Goal: Task Accomplishment & Management: Complete application form

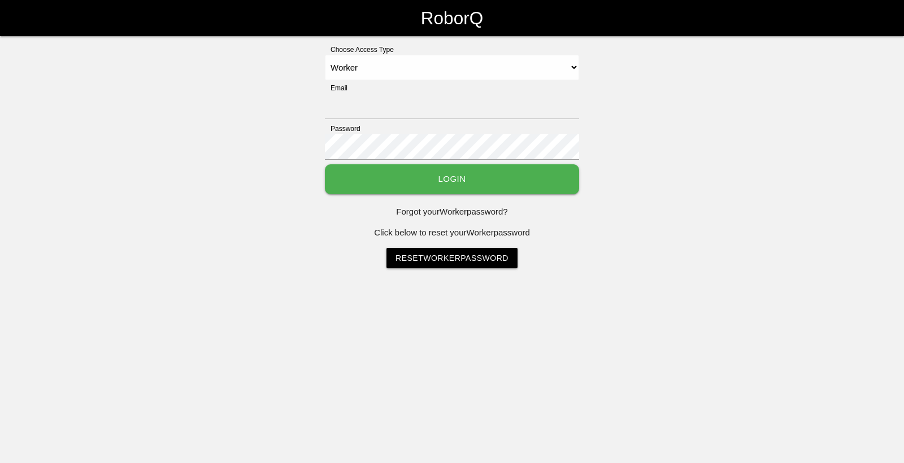
select select "Worker"
type input "[EMAIL_ADDRESS][DOMAIN_NAME]"
click at [360, 188] on button "Login" at bounding box center [452, 179] width 254 height 30
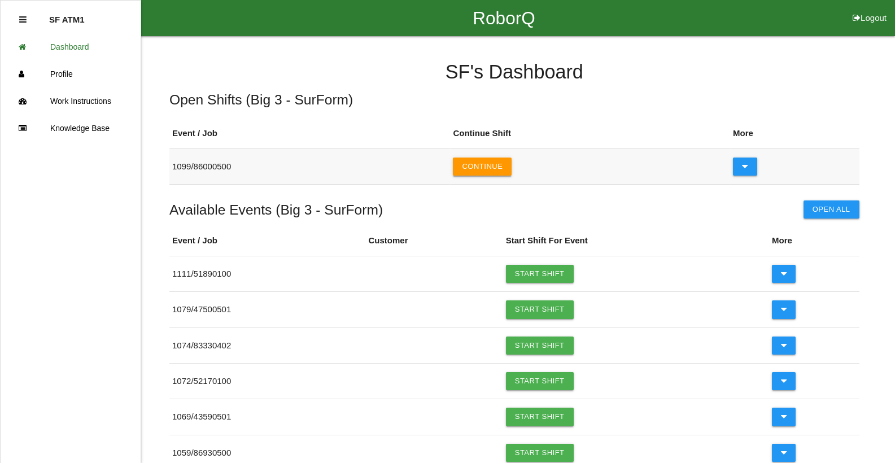
click at [505, 159] on button "Continue" at bounding box center [482, 167] width 59 height 18
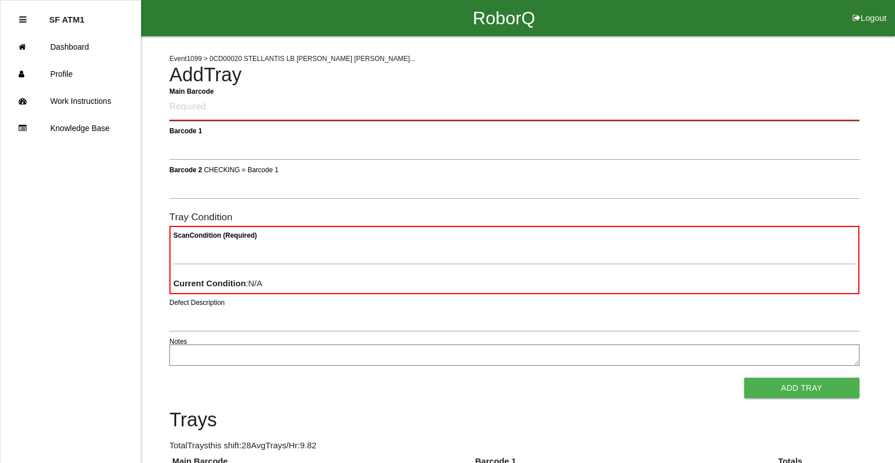
click at [422, 104] on Barcode "Main Barcode" at bounding box center [514, 107] width 690 height 27
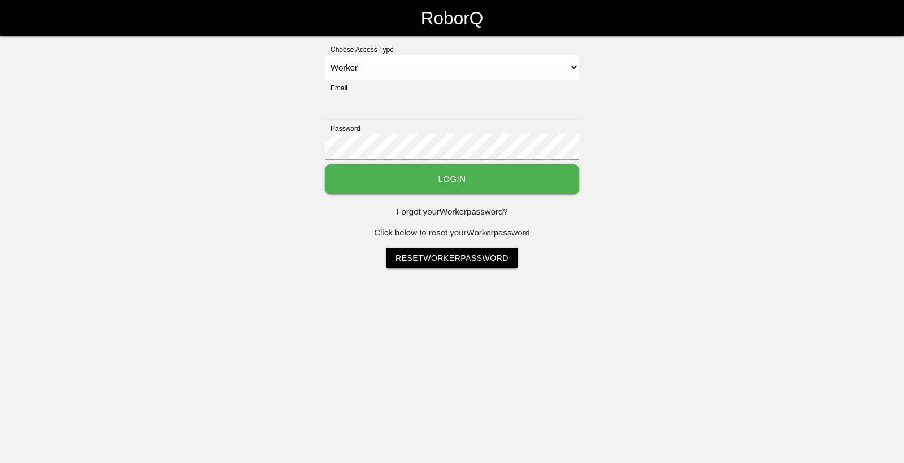
select select "Worker"
type input "[EMAIL_ADDRESS][DOMAIN_NAME]"
click at [416, 180] on button "Login" at bounding box center [452, 179] width 254 height 30
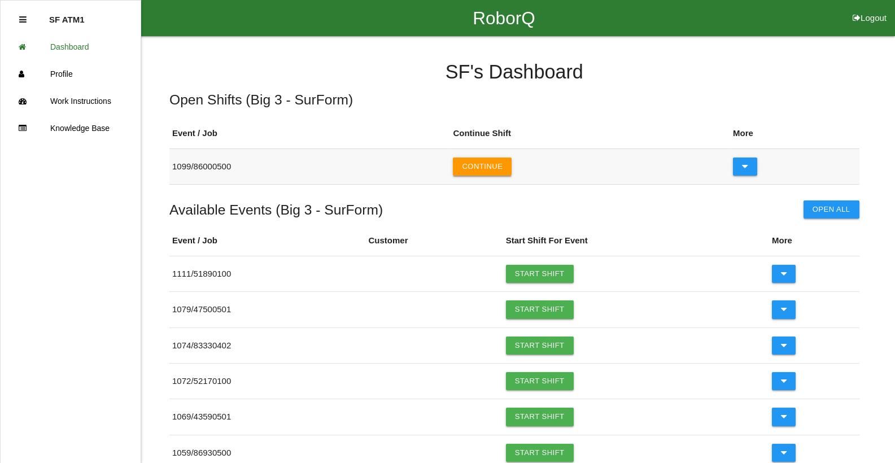
click at [466, 166] on button "Continue" at bounding box center [482, 167] width 59 height 18
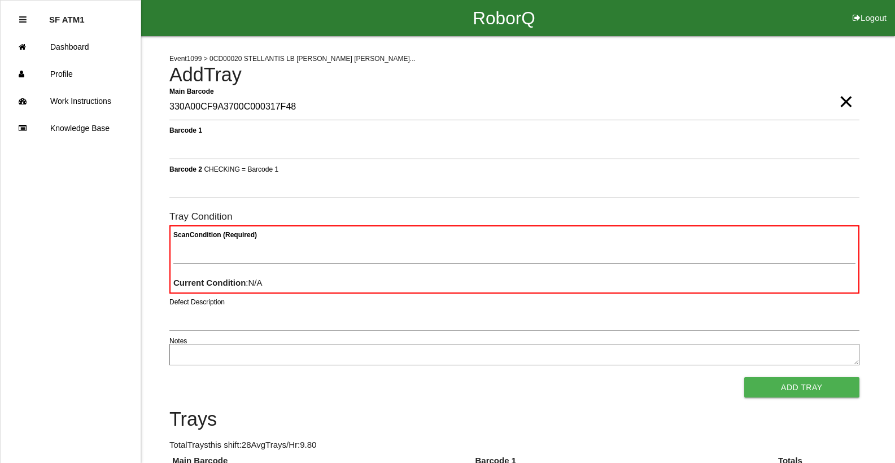
type Barcode "330A00CF9A3700C000317F48"
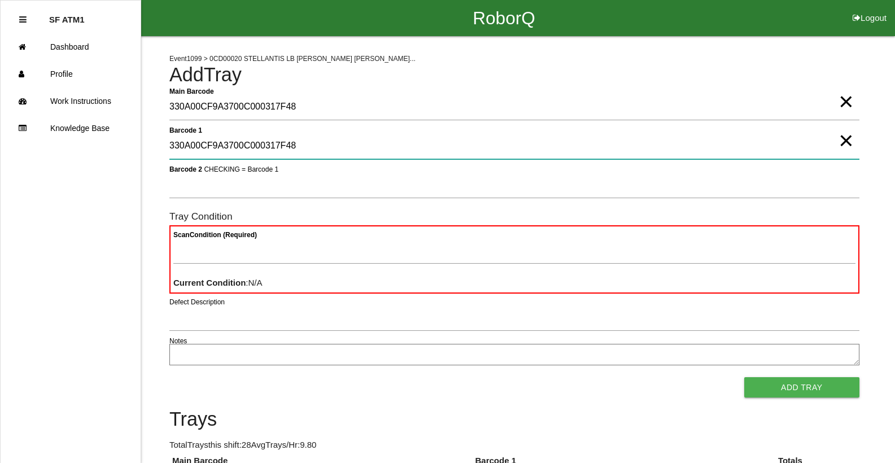
type 1 "330A00CF9A3700C000317F48"
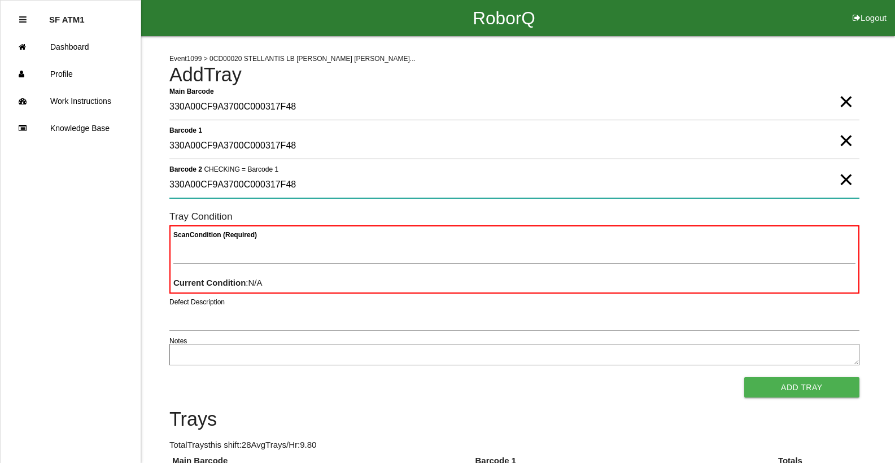
type 2 "330A00CF9A3700C000317F48"
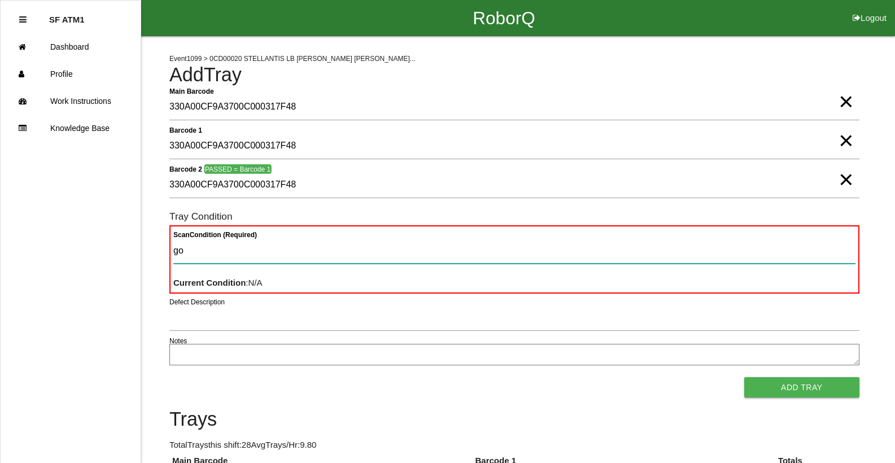
type Condition "goo"
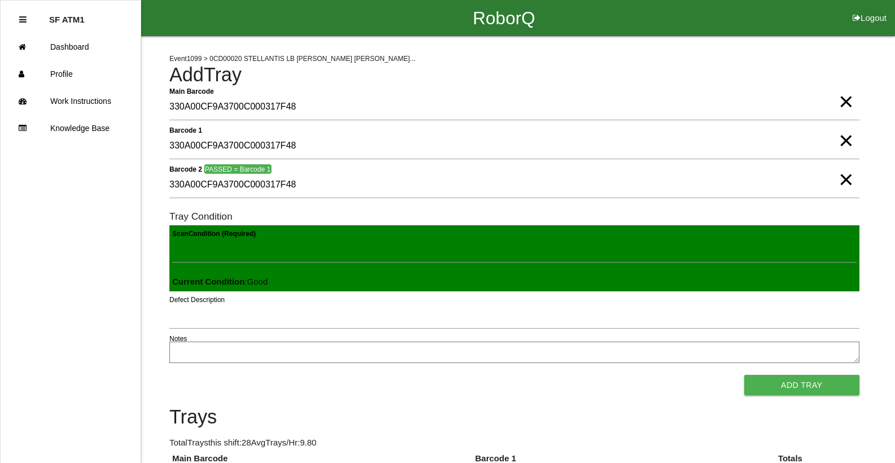
click at [744, 375] on button "Add Tray" at bounding box center [801, 385] width 115 height 20
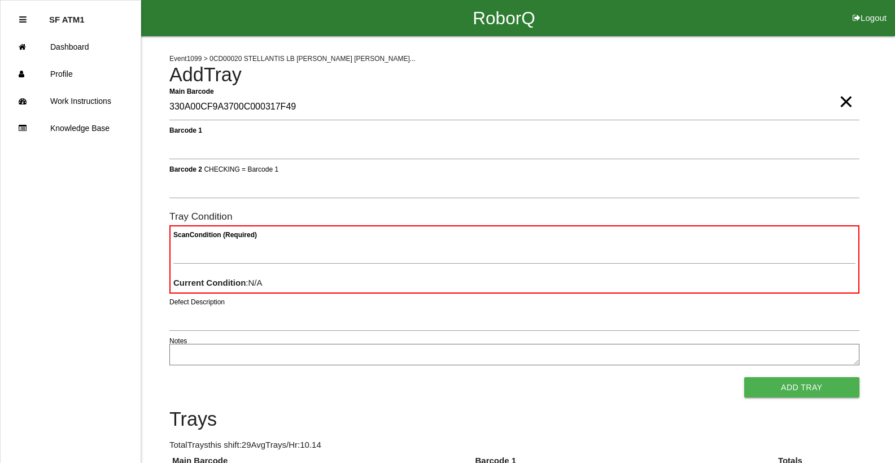
type Barcode "330A00CF9A3700C000317F49"
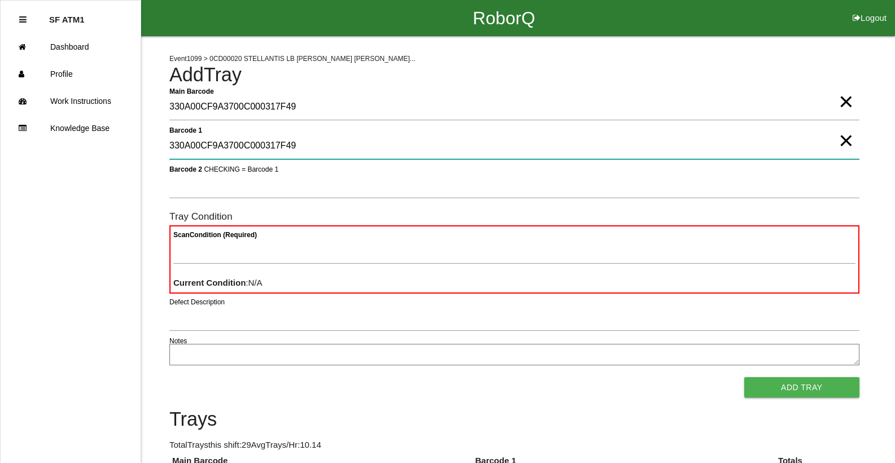
type 1 "330A00CF9A3700C000317F49"
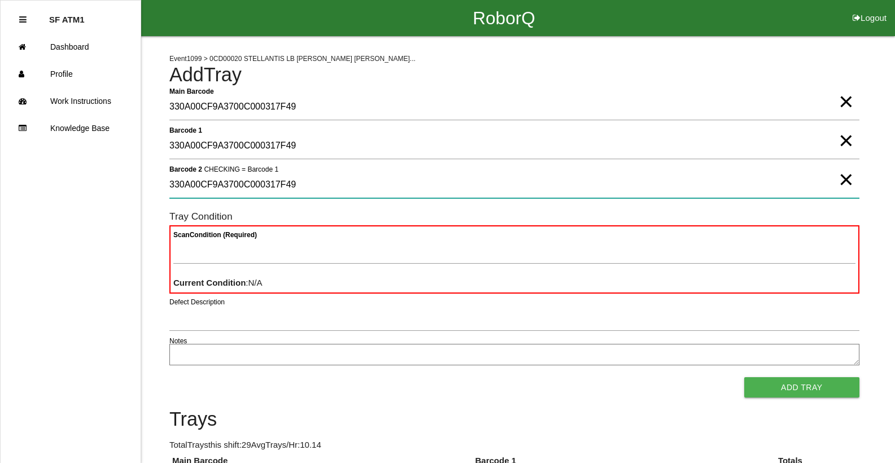
type 2 "330A00CF9A3700C000317F49"
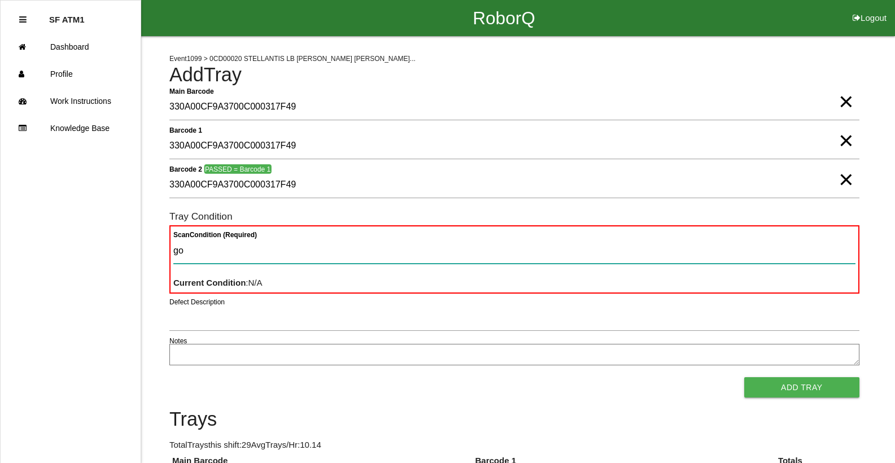
type Condition "goo"
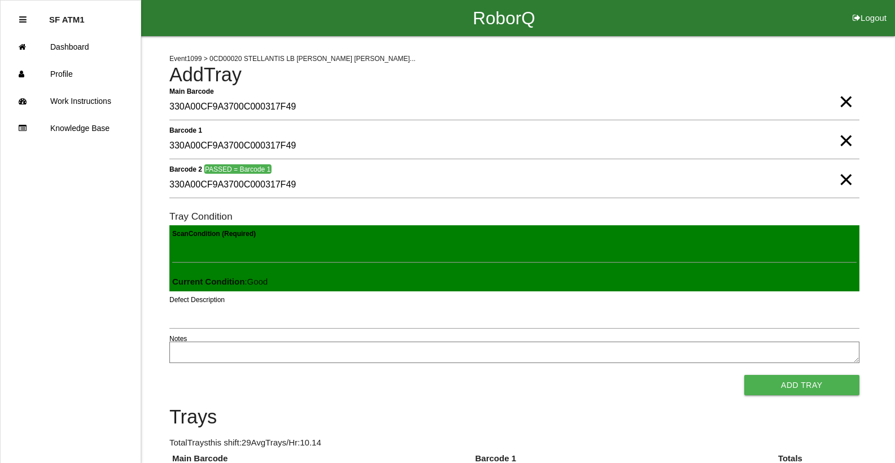
click at [744, 375] on button "Add Tray" at bounding box center [801, 385] width 115 height 20
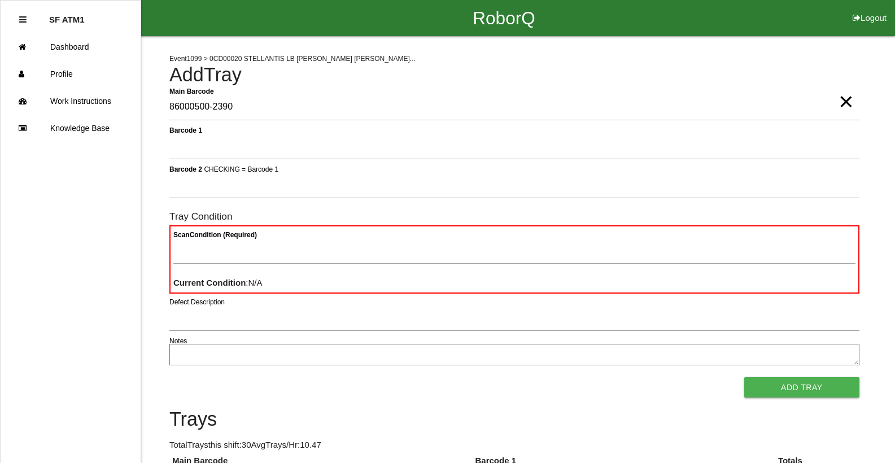
type Barcode "86000500-2390"
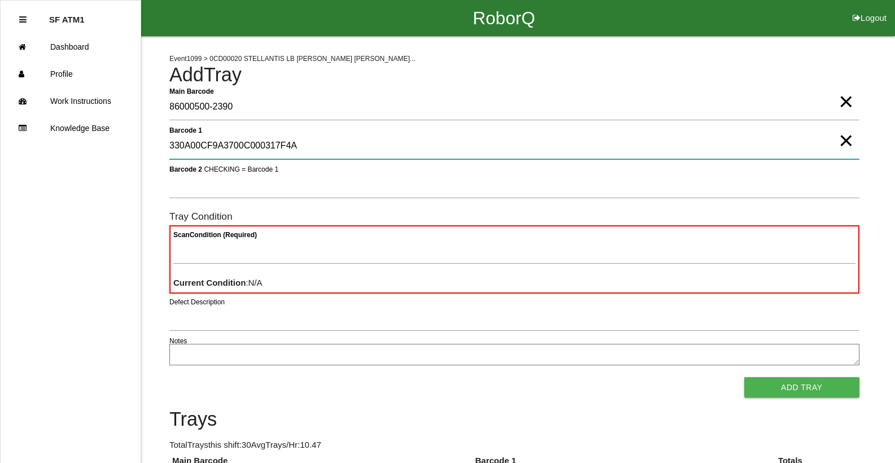
type 1 "330A00CF9A3700C000317F4A"
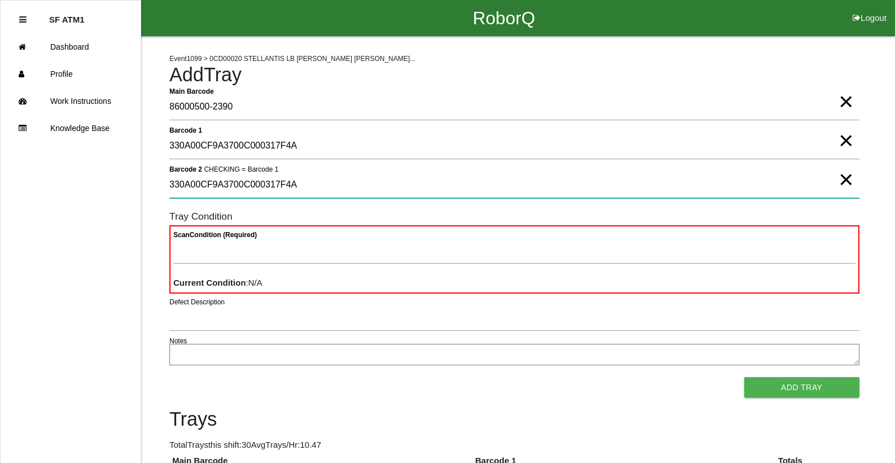
type 2 "330A00CF9A3700C000317F4A"
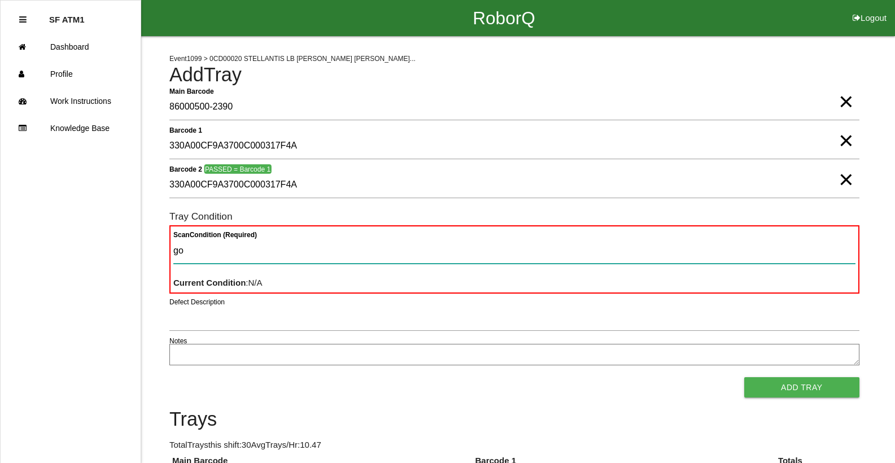
type Condition "goo"
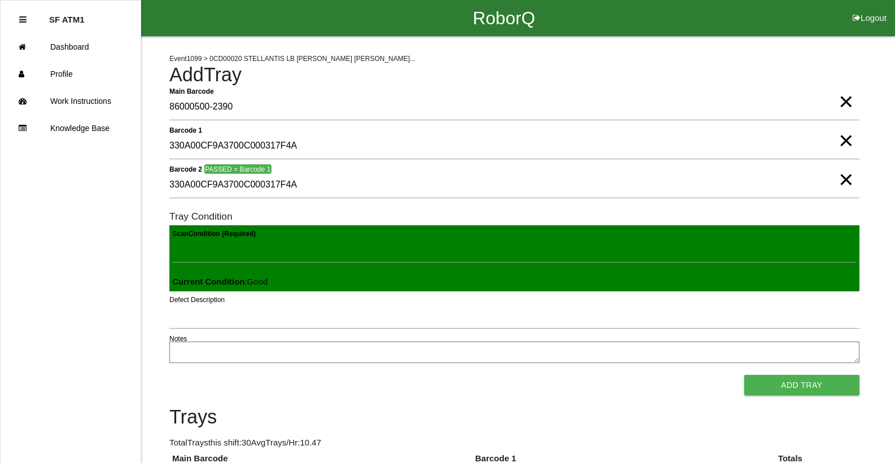
click at [744, 375] on button "Add Tray" at bounding box center [801, 385] width 115 height 20
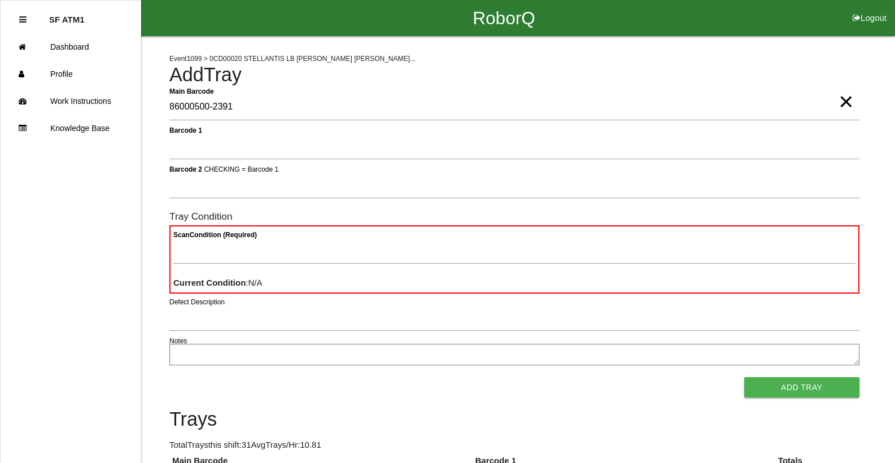
type Barcode "86000500-2391"
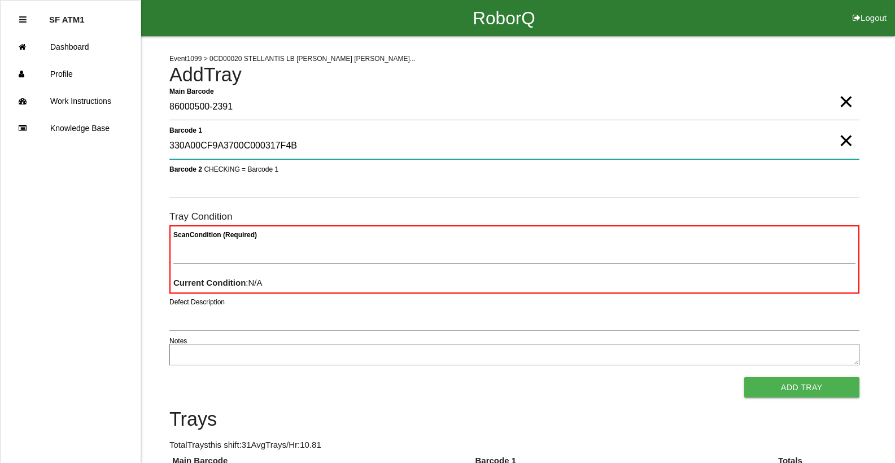
type 1 "330A00CF9A3700C000317F4B"
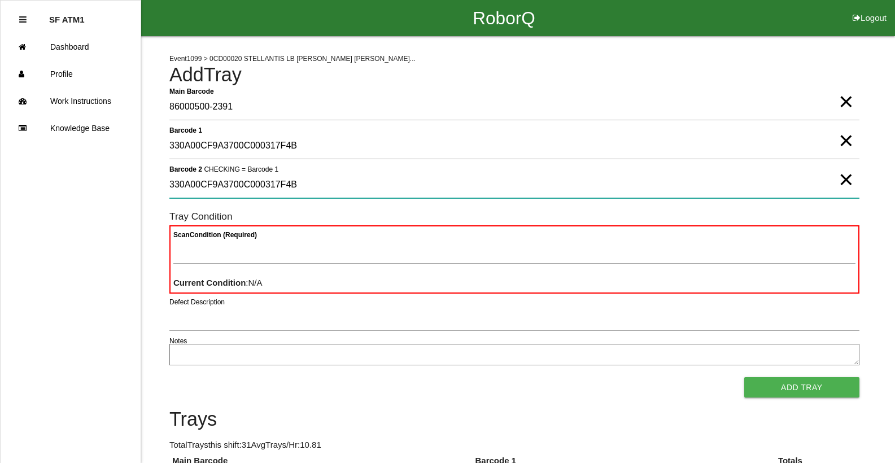
type 2 "330A00CF9A3700C000317F4B"
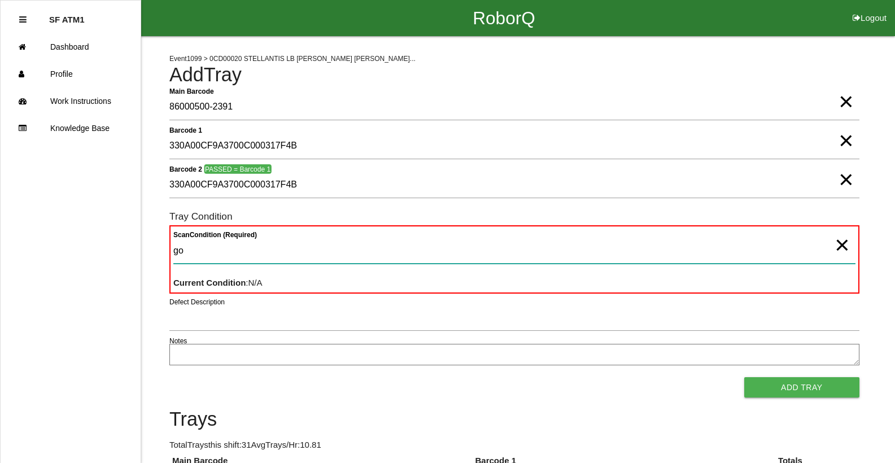
type Condition "goo"
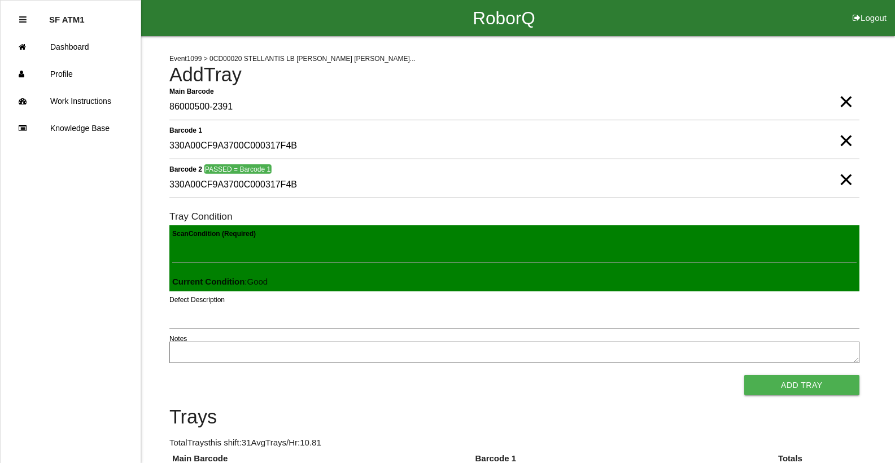
click at [744, 375] on button "Add Tray" at bounding box center [801, 385] width 115 height 20
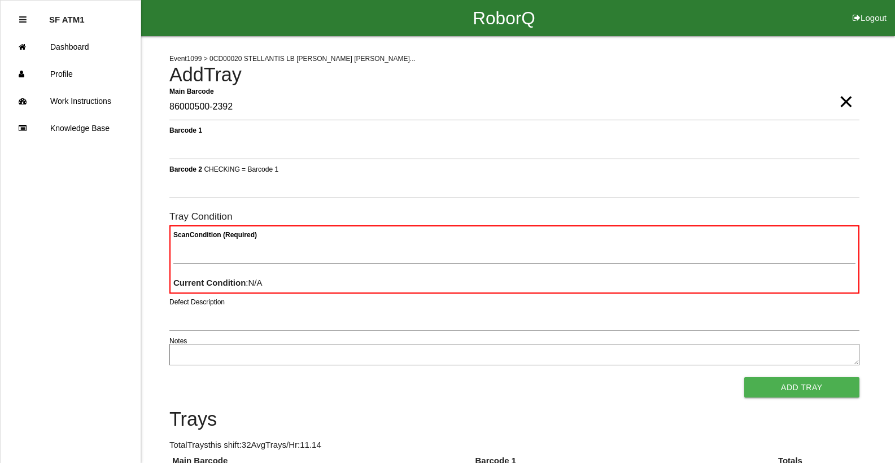
type Barcode "86000500-2392"
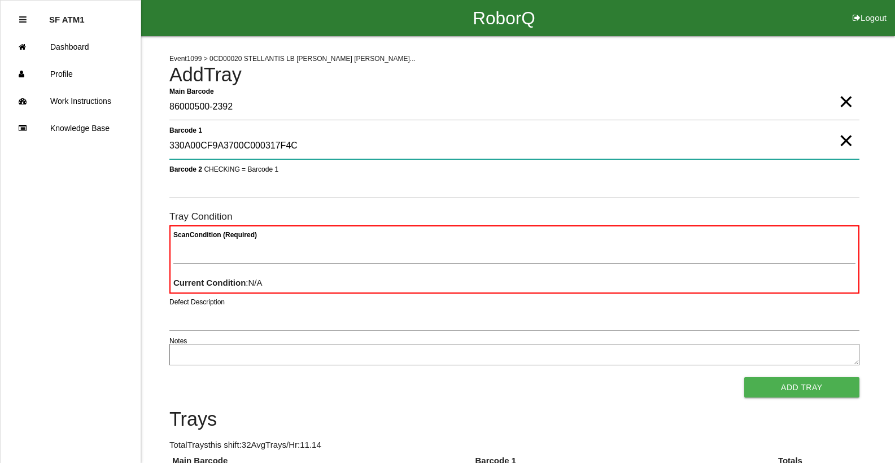
type 1 "330A00CF9A3700C000317F4C"
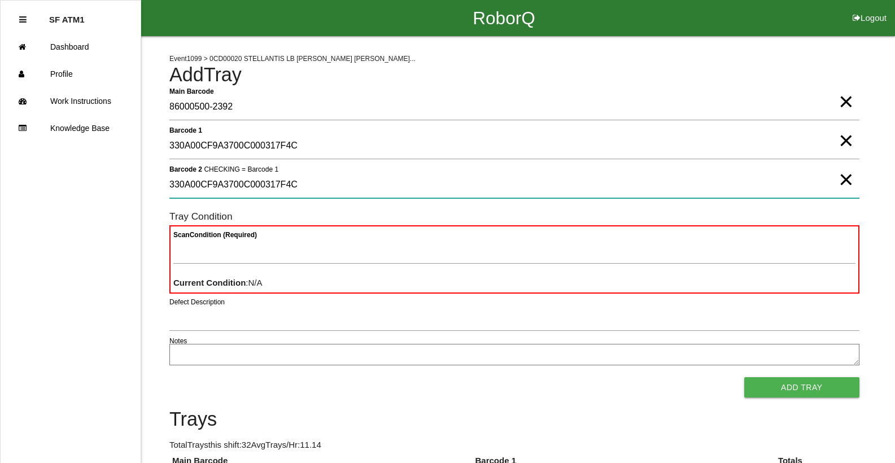
type 2 "330A00CF9A3700C000317F4C"
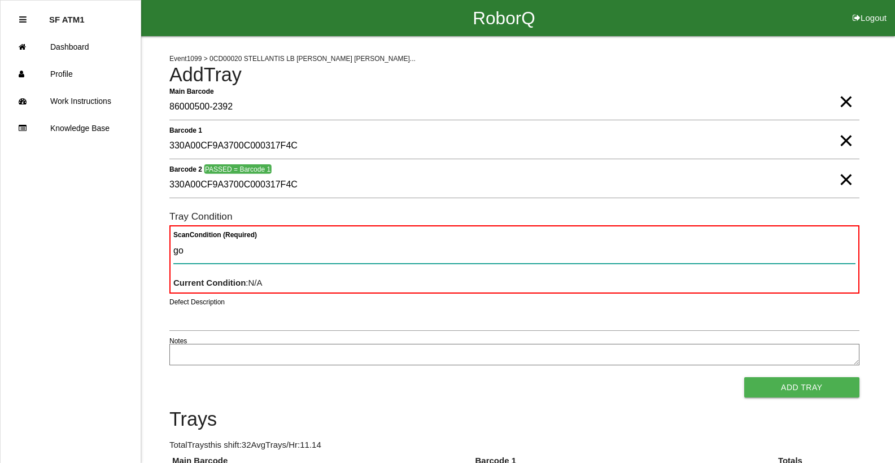
type Condition "goo"
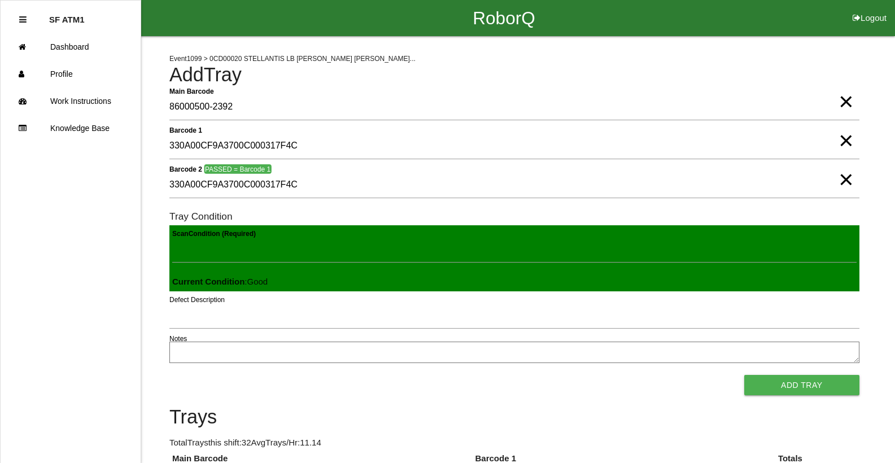
click at [744, 375] on button "Add Tray" at bounding box center [801, 385] width 115 height 20
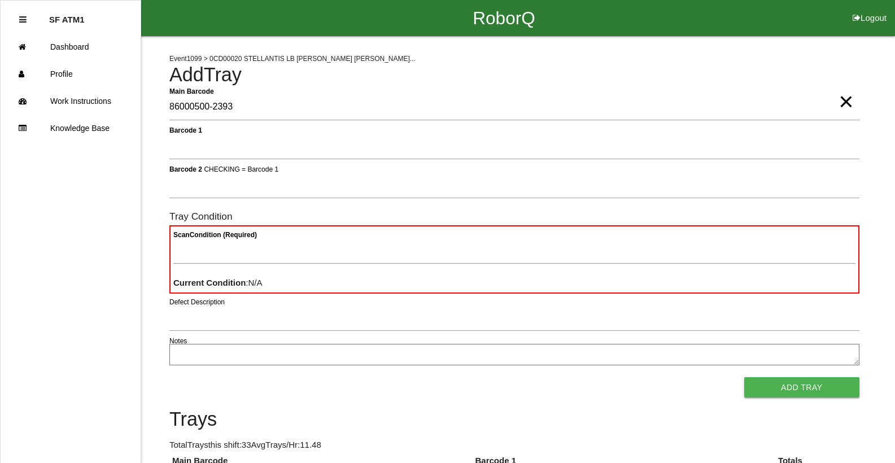
type Barcode "86000500-2393"
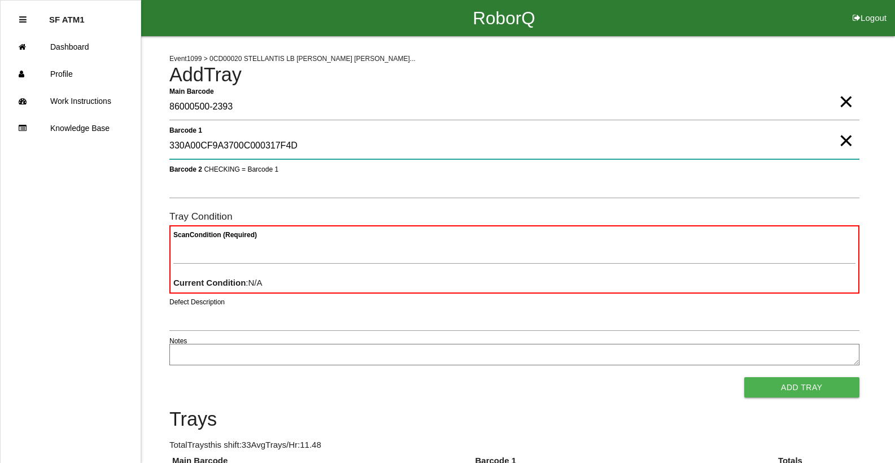
type 1 "330A00CF9A3700C000317F4D"
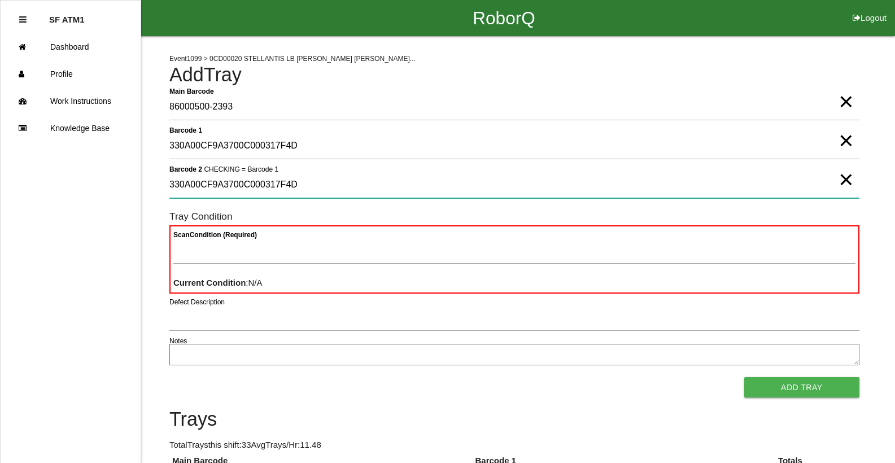
type 2 "330A00CF9A3700C000317F4D"
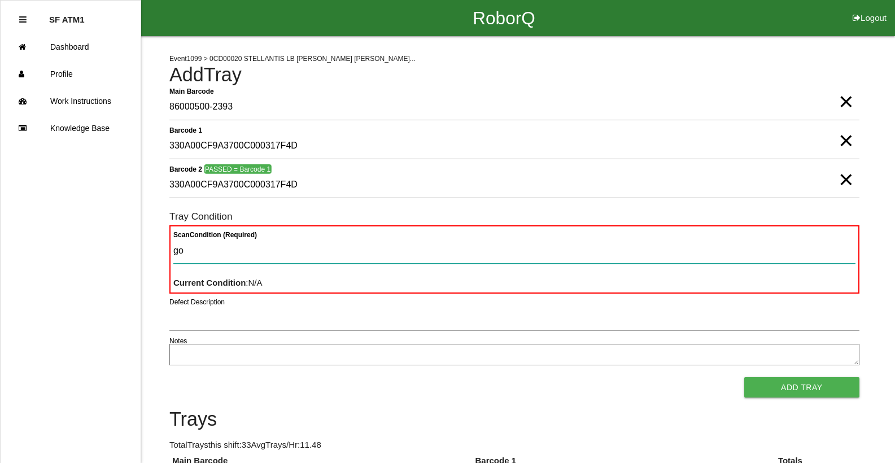
type Condition "goo"
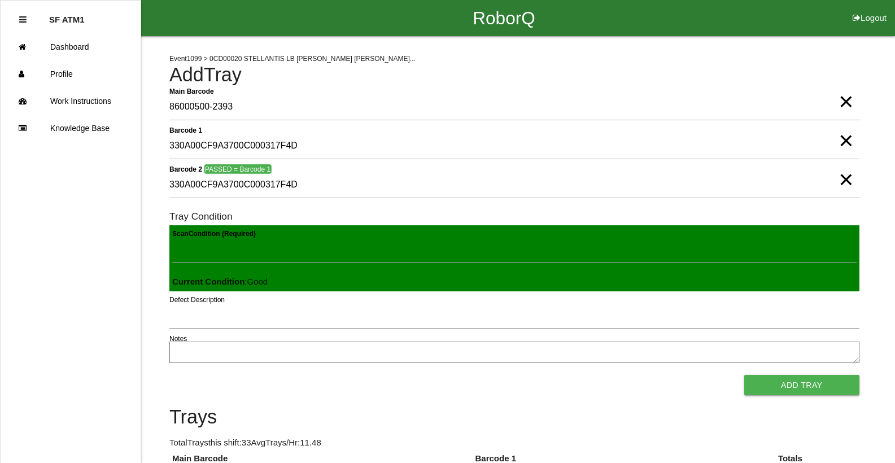
click at [744, 375] on button "Add Tray" at bounding box center [801, 385] width 115 height 20
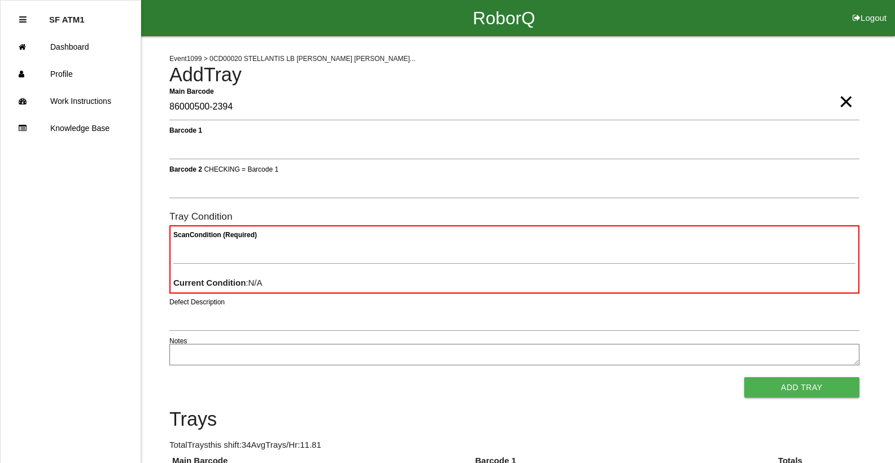
type Barcode "86000500-2394"
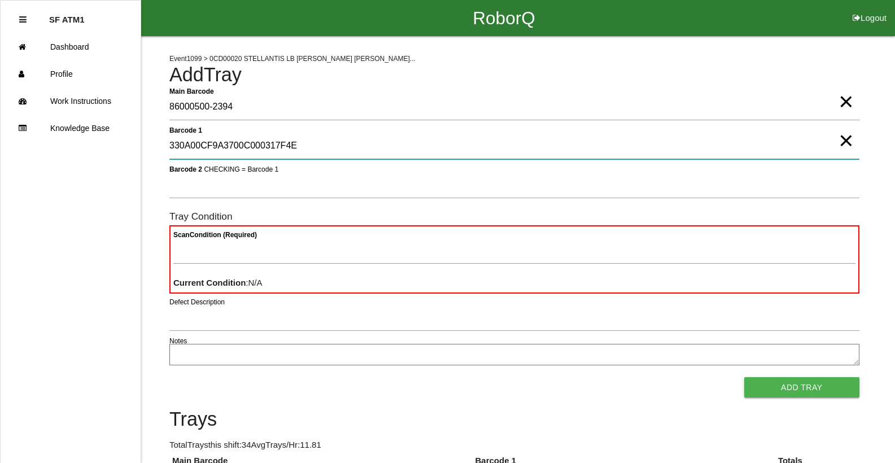
type 1 "330A00CF9A3700C000317F4E"
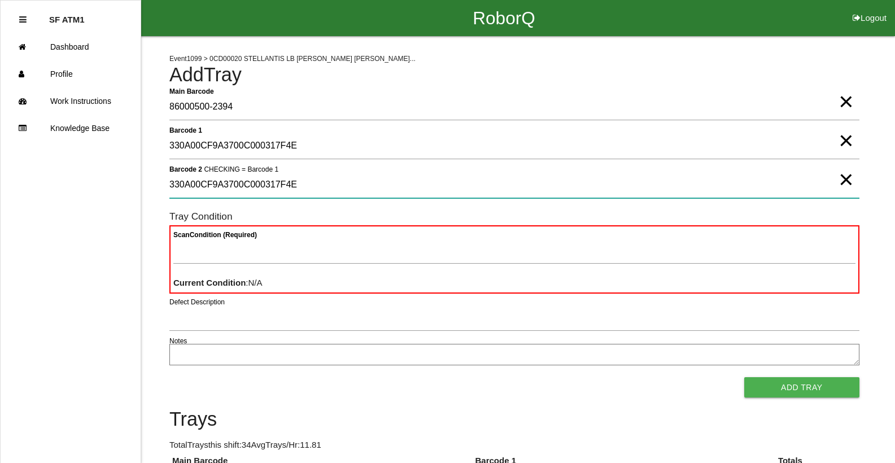
type 2 "330A00CF9A3700C000317F4E"
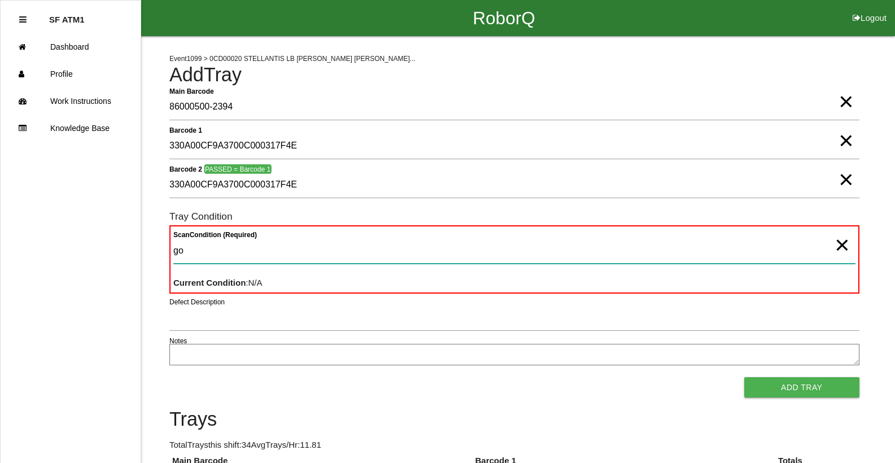
type Condition "goo"
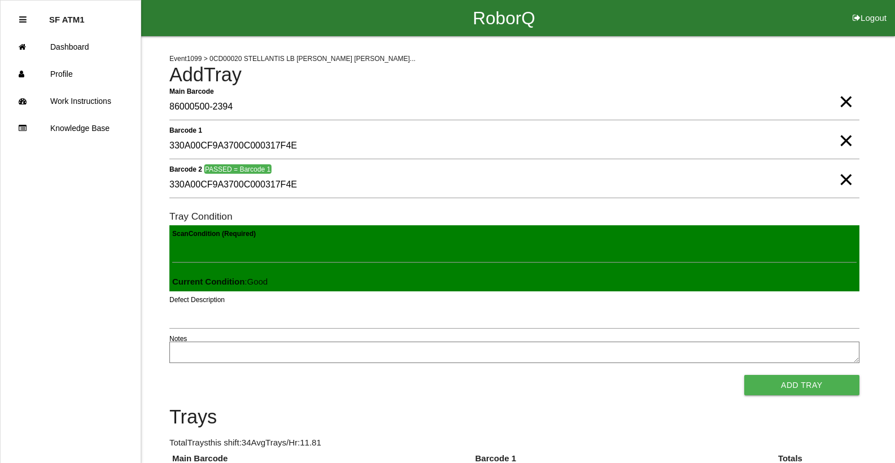
click button "Add Tray" at bounding box center [801, 385] width 115 height 20
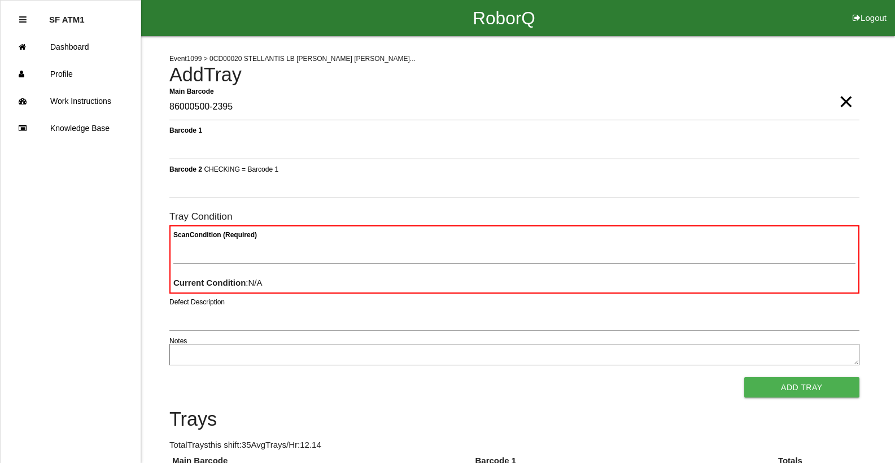
type Barcode "86000500-2395"
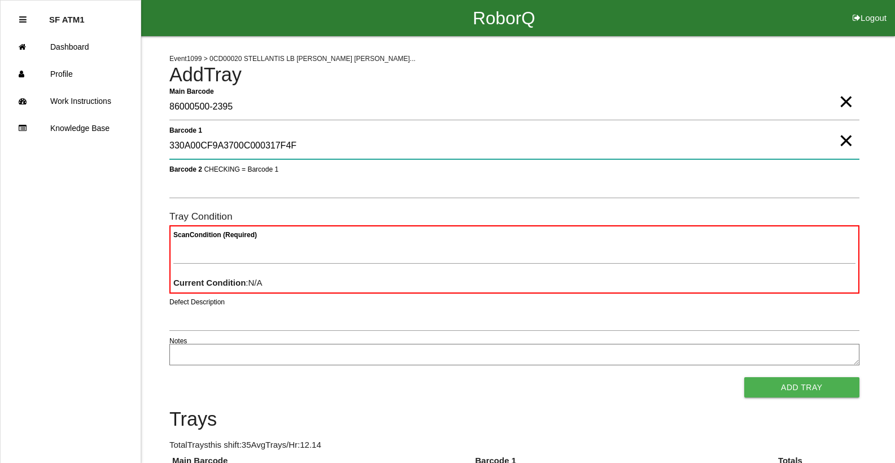
type 1 "330A00CF9A3700C000317F4F"
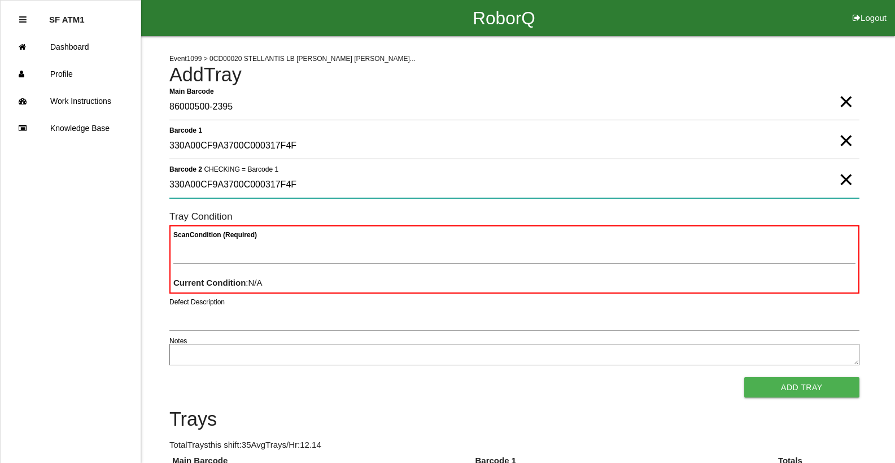
type 2 "330A00CF9A3700C000317F4F"
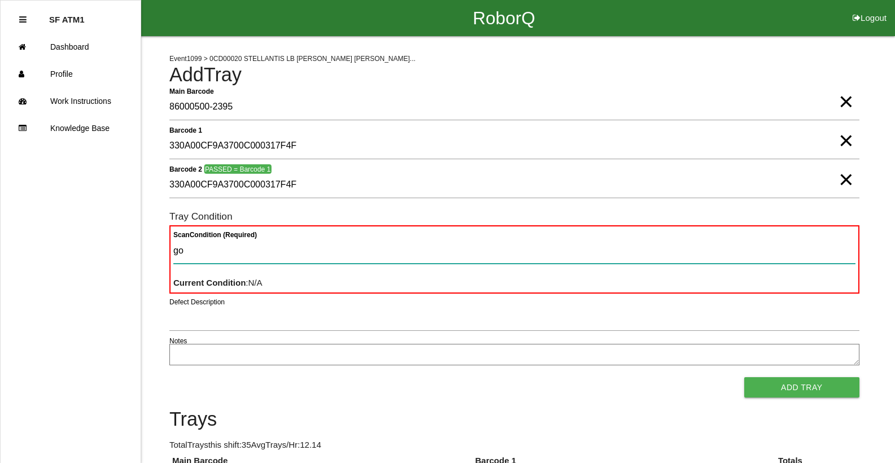
type Condition "goo"
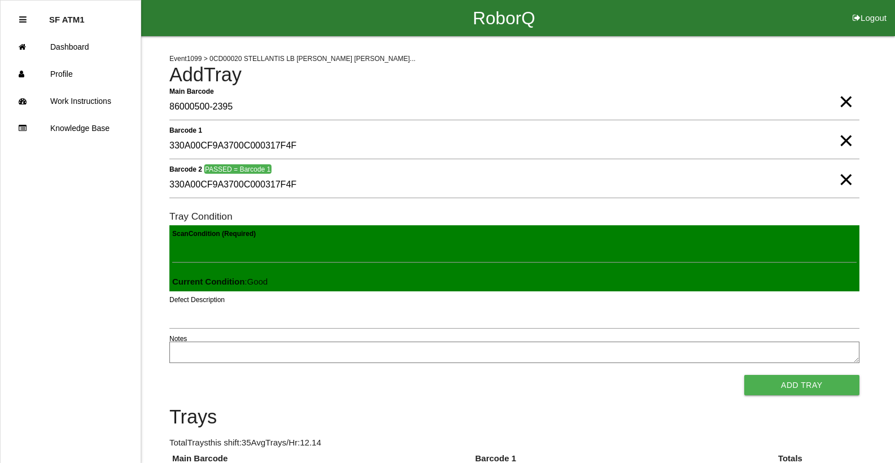
click at [744, 375] on button "Add Tray" at bounding box center [801, 385] width 115 height 20
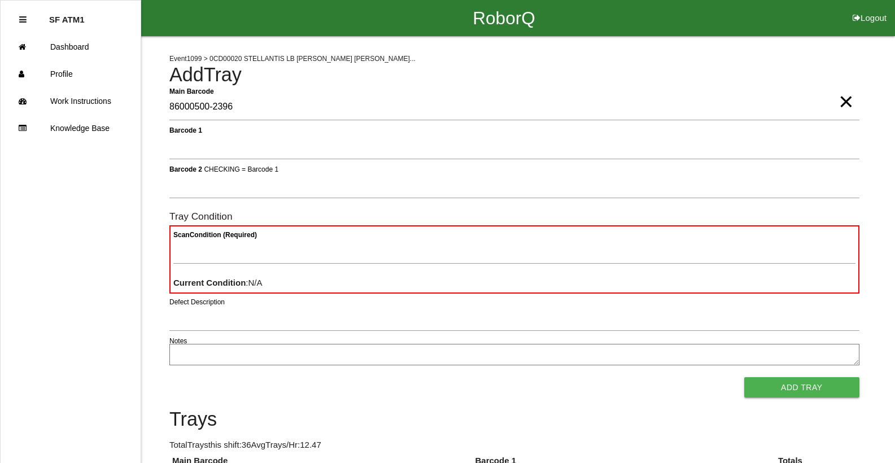
type Barcode "86000500-2396"
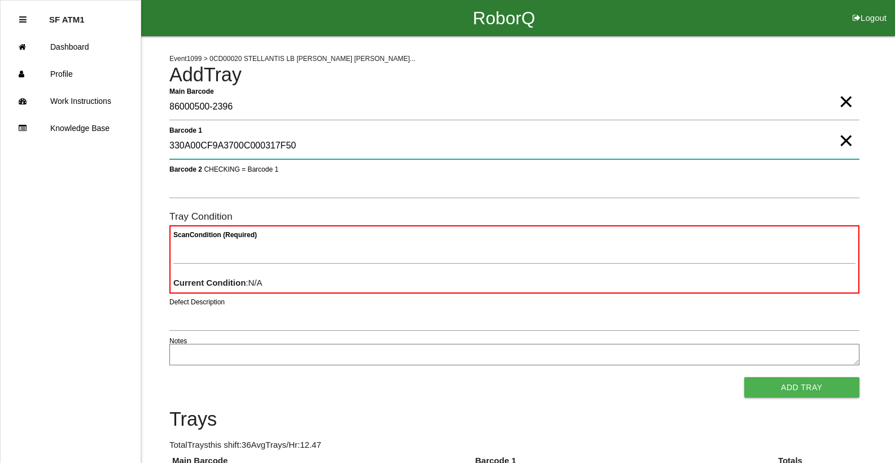
type 1 "330A00CF9A3700C000317F50"
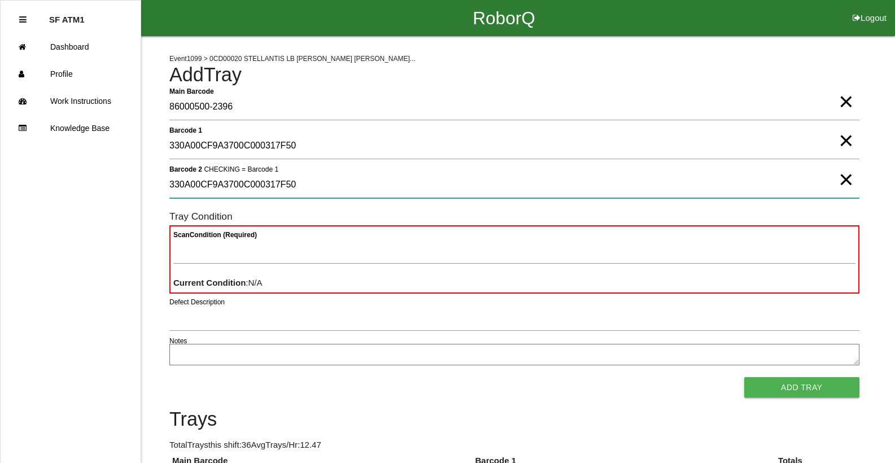
type 2 "330A00CF9A3700C000317F50"
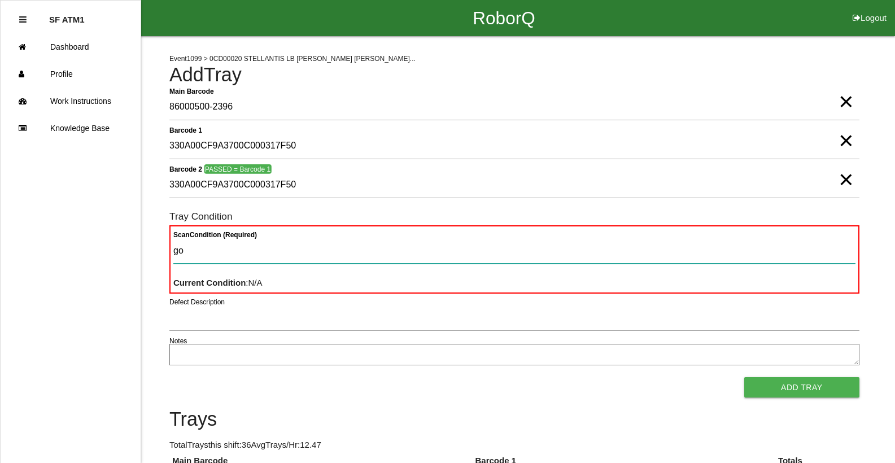
type Condition "goo"
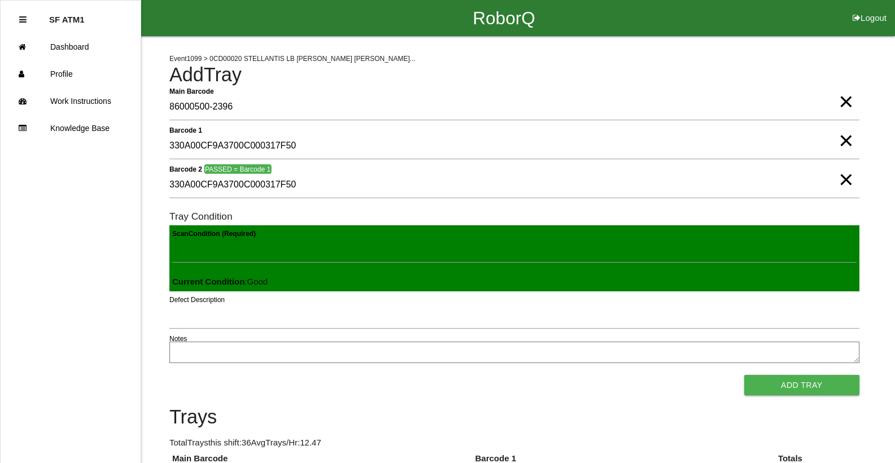
click at [744, 375] on button "Add Tray" at bounding box center [801, 385] width 115 height 20
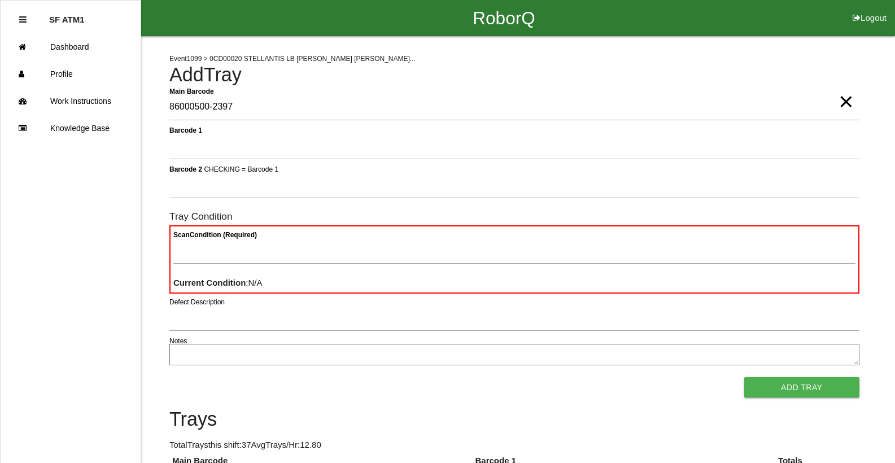
type Barcode "86000500-2397"
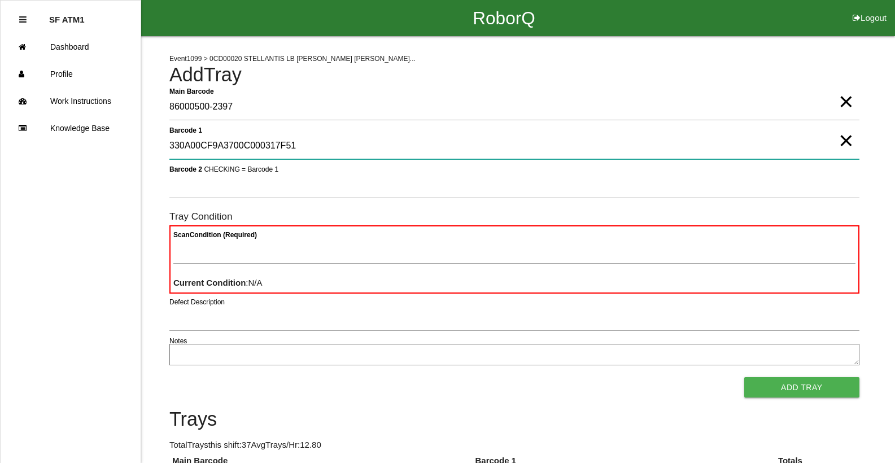
type 1 "330A00CF9A3700C000317F51"
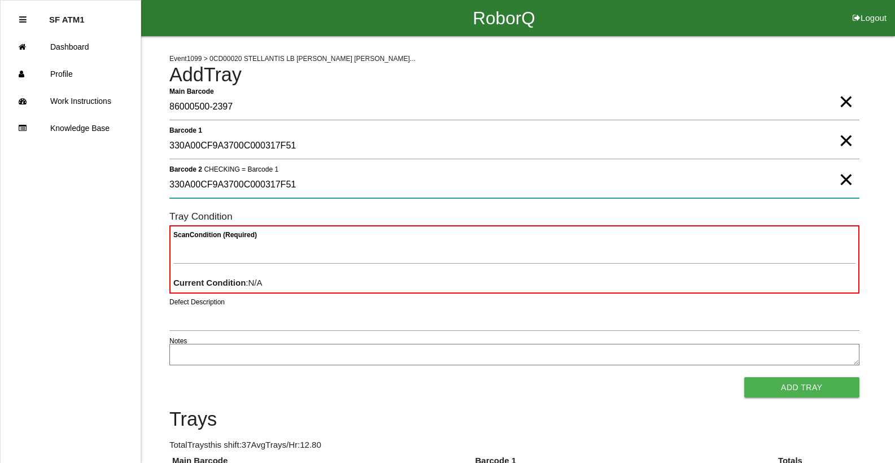
type 2 "330A00CF9A3700C000317F51"
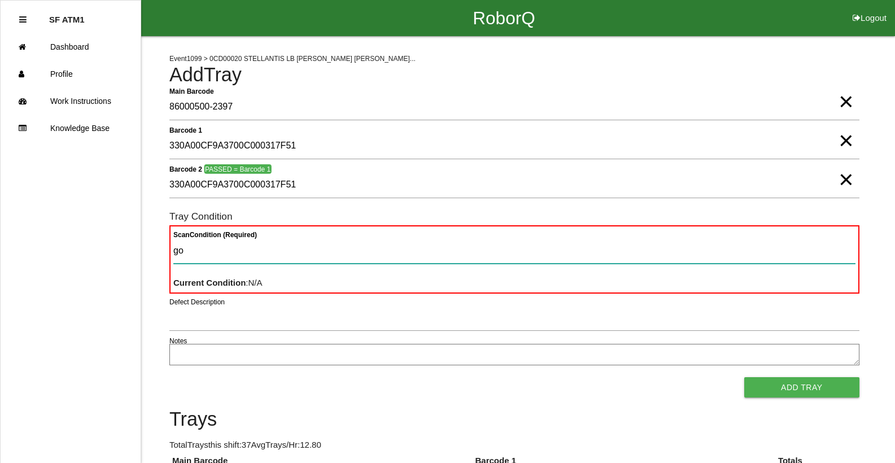
type Condition "goo"
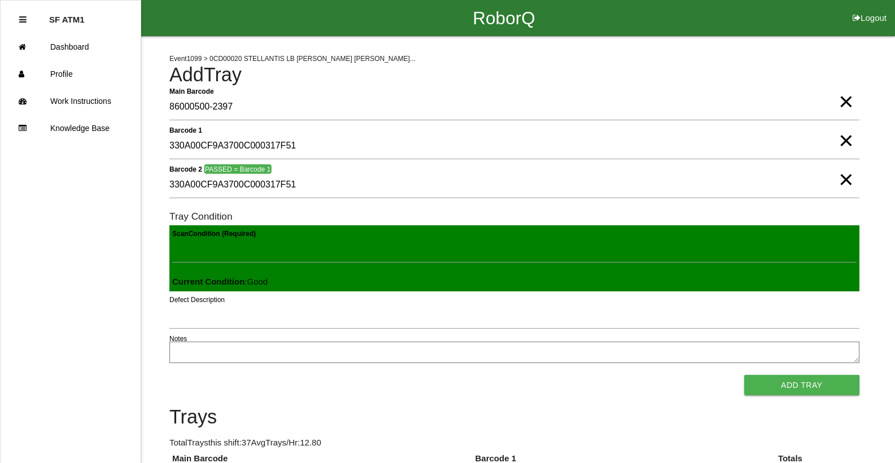
click at [744, 375] on button "Add Tray" at bounding box center [801, 385] width 115 height 20
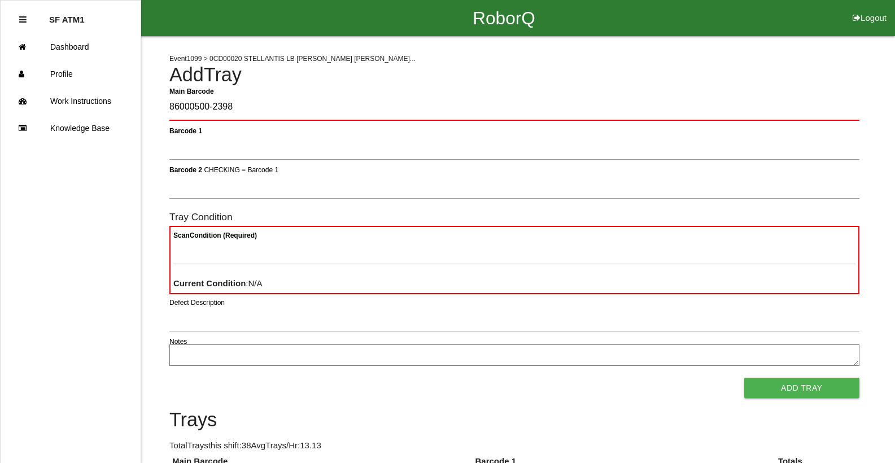
type Barcode "86000500-2398"
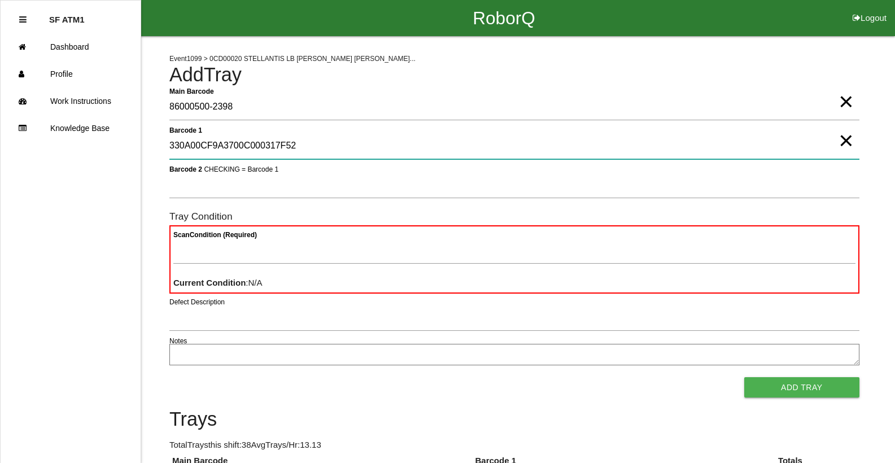
type 1 "330A00CF9A3700C000317F52"
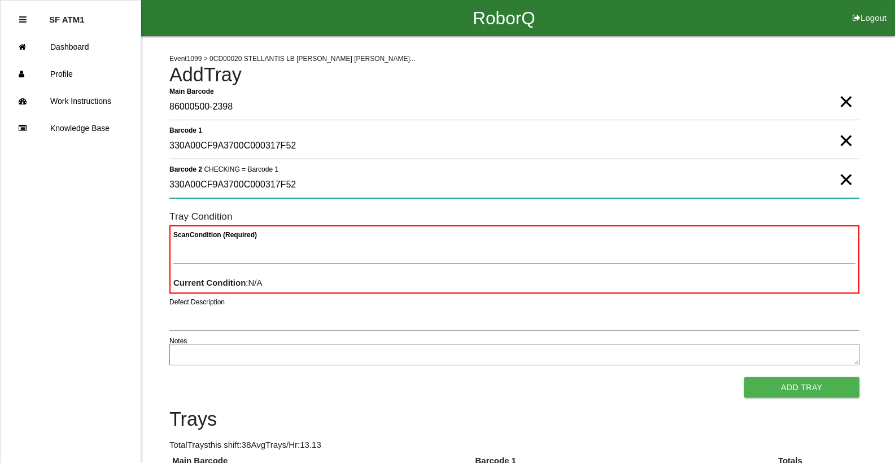
type 2 "330A00CF9A3700C000317F52"
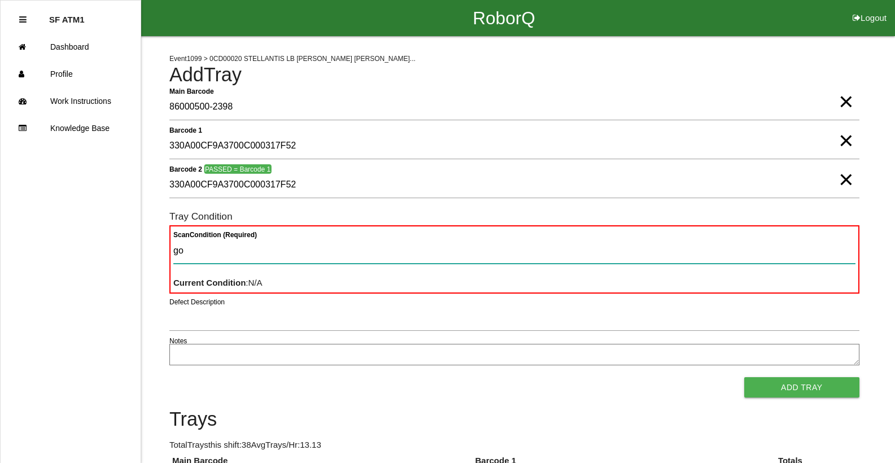
type Condition "goo"
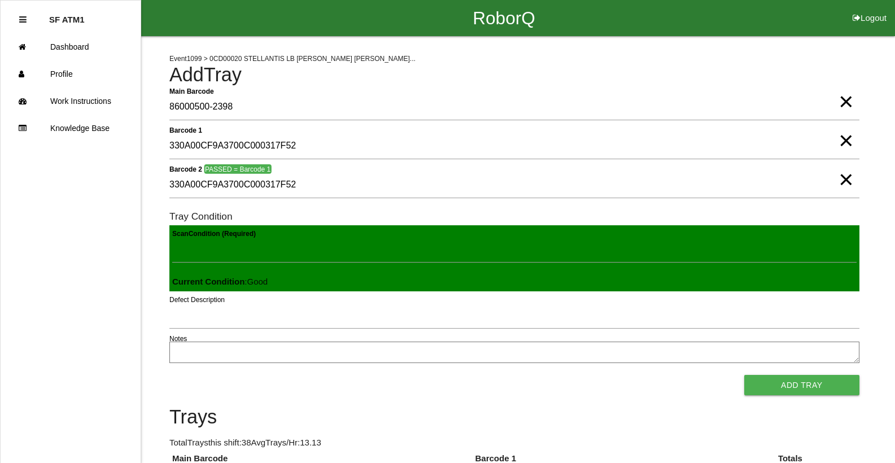
click at [744, 375] on button "Add Tray" at bounding box center [801, 385] width 115 height 20
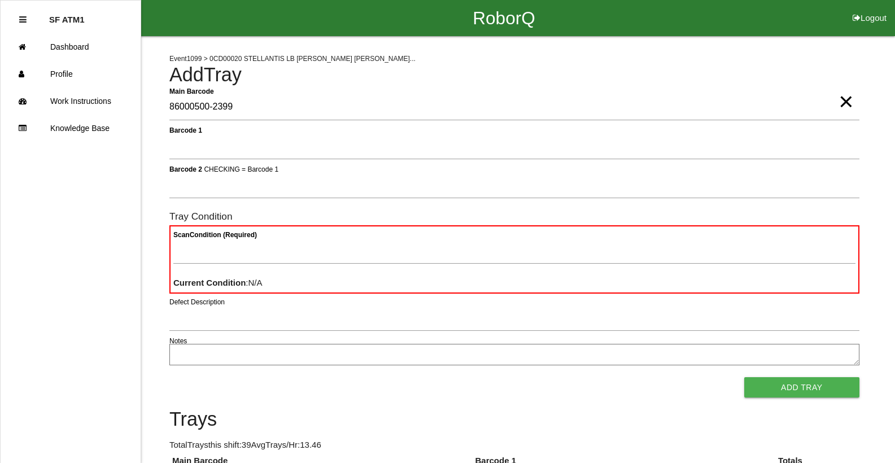
type Barcode "86000500-2399"
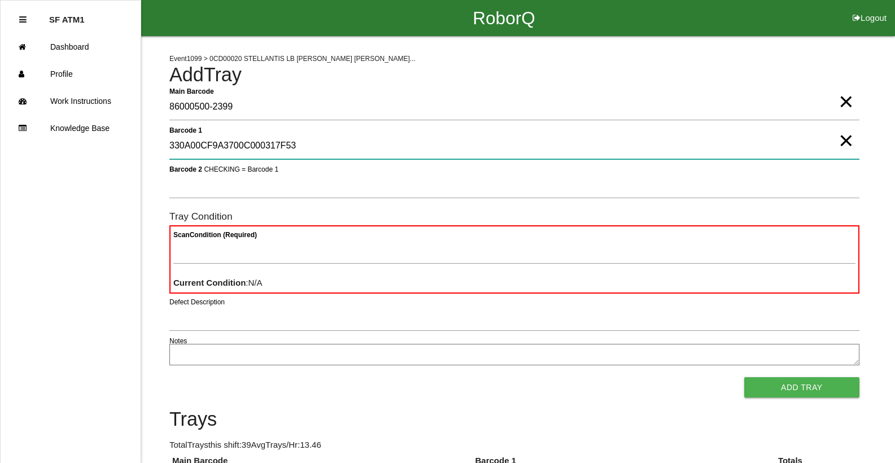
type 1 "330A00CF9A3700C000317F53"
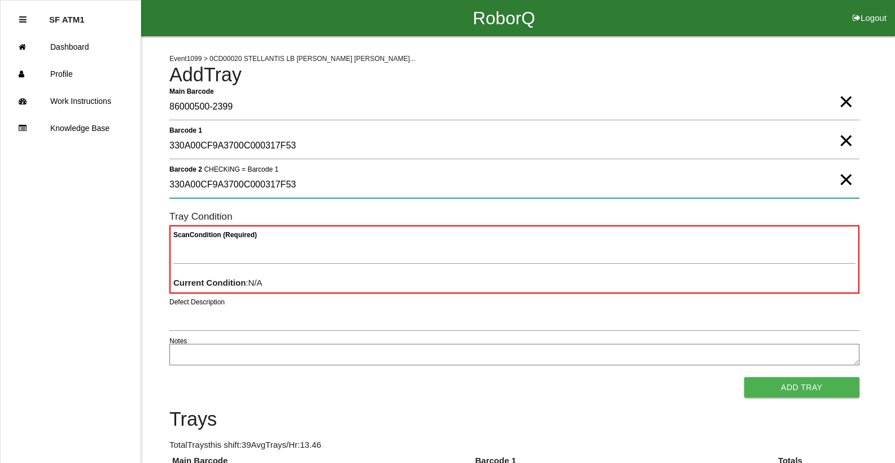
type 2 "330A00CF9A3700C000317F53"
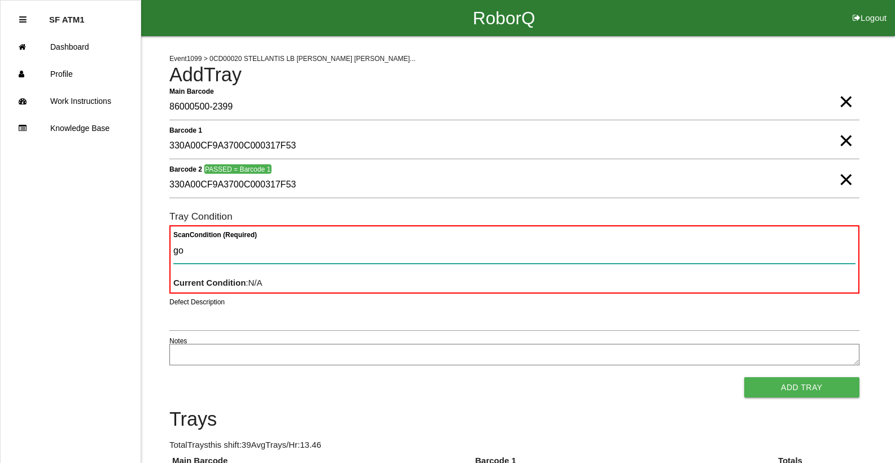
type Condition "goo"
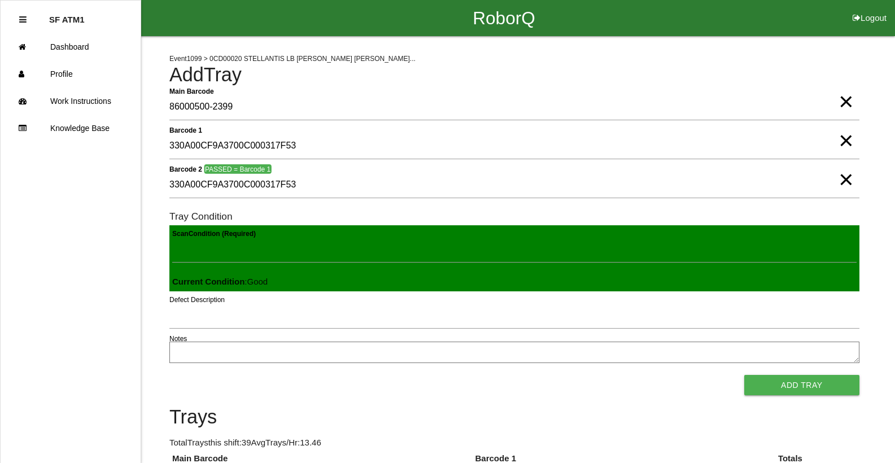
click at [744, 375] on button "Add Tray" at bounding box center [801, 385] width 115 height 20
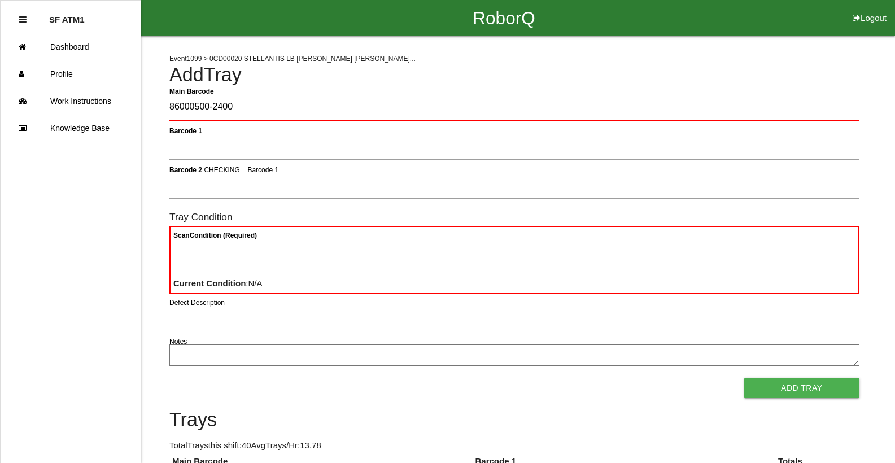
type Barcode "86000500-2400"
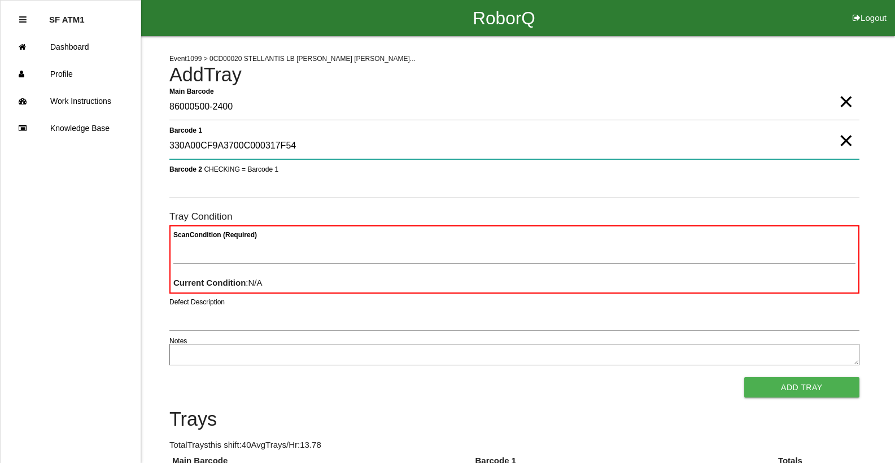
type 1 "330A00CF9A3700C000317F54"
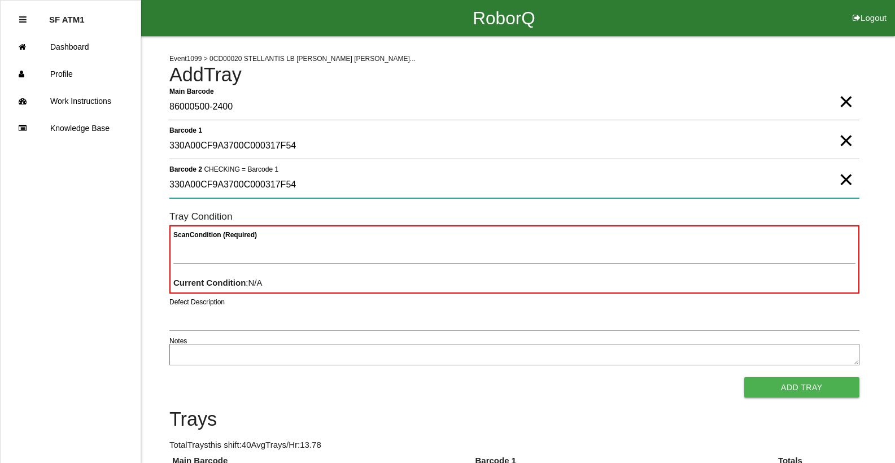
type 2 "330A00CF9A3700C000317F54"
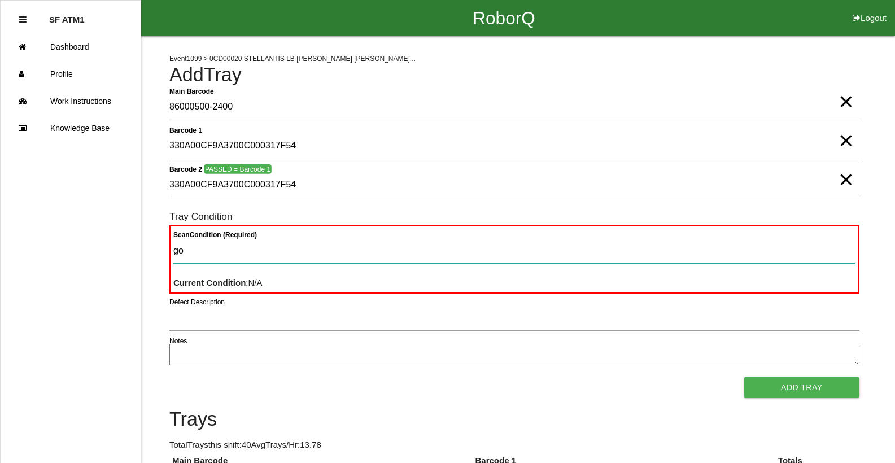
type Condition "goo"
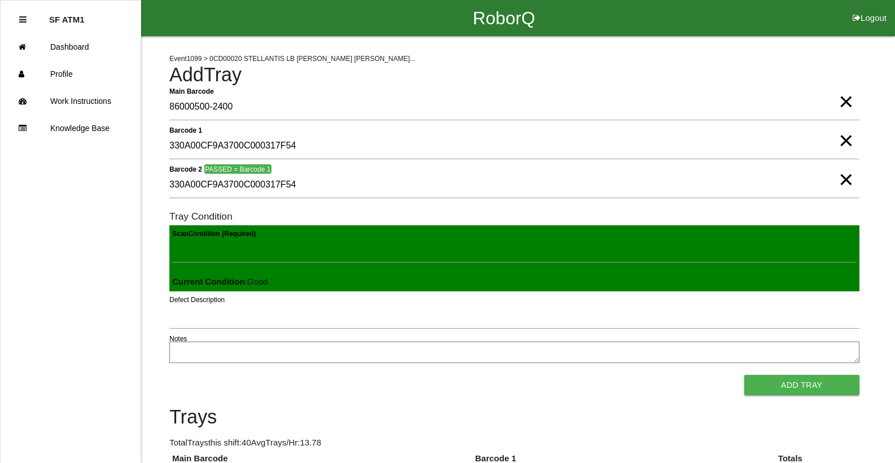
click at [744, 375] on button "Add Tray" at bounding box center [801, 385] width 115 height 20
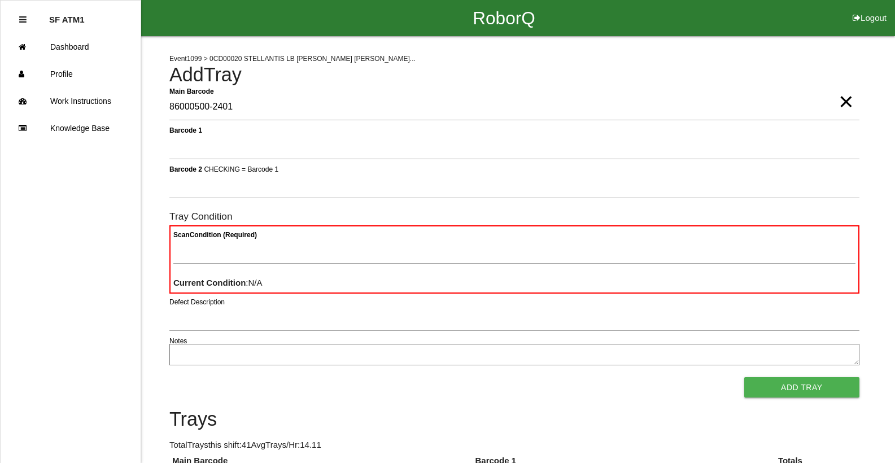
type Barcode "86000500-2401"
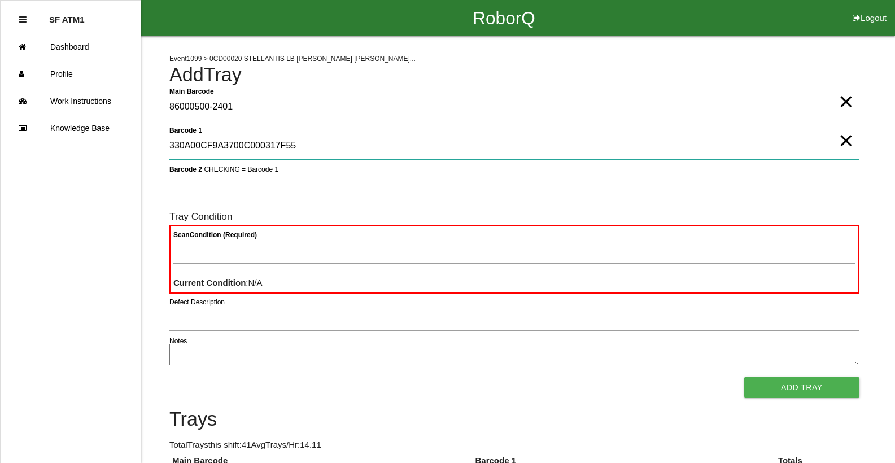
type 1 "330A00CF9A3700C000317F55"
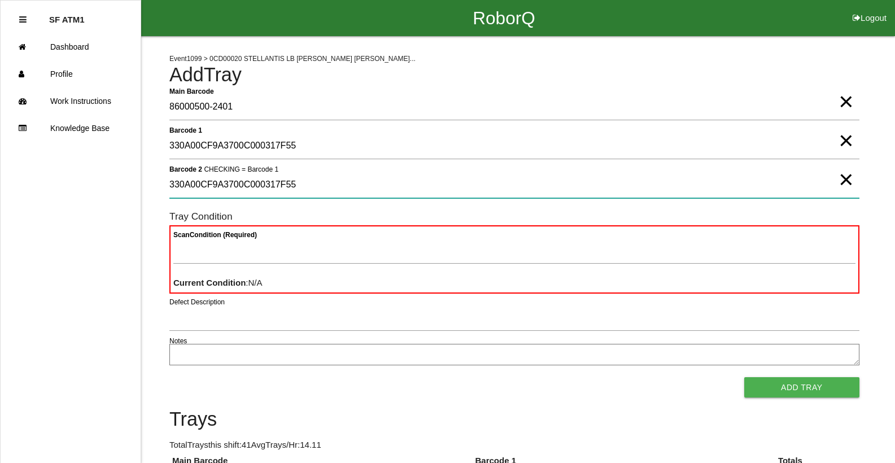
type 2 "330A00CF9A3700C000317F55"
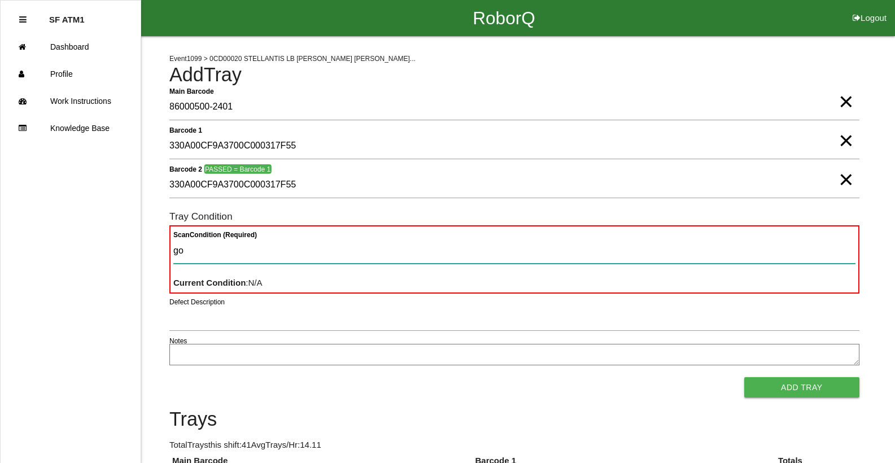
type Condition "goo"
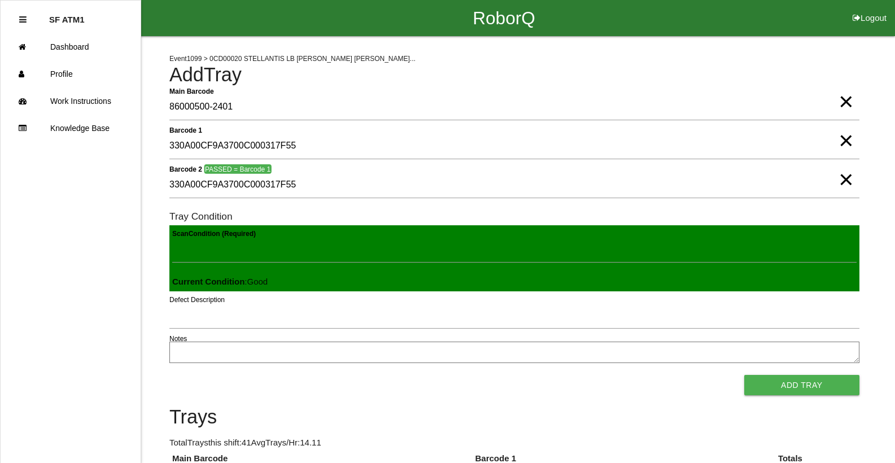
click button "Add Tray" at bounding box center [801, 385] width 115 height 20
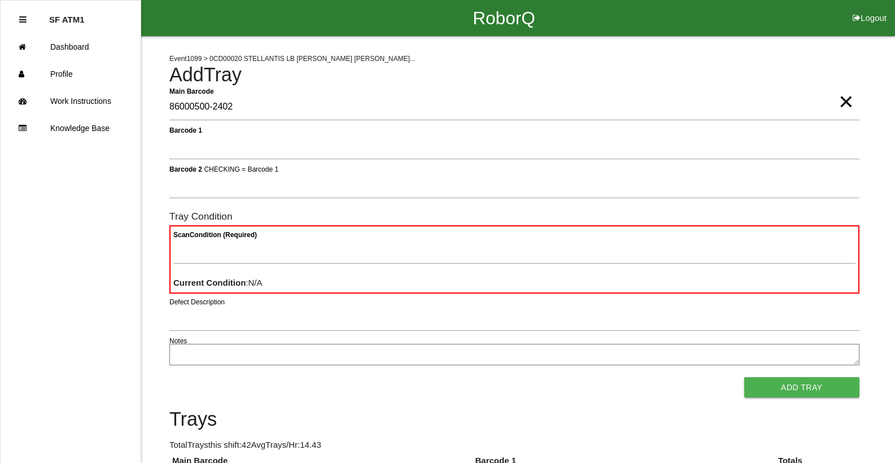
type Barcode "86000500-2402"
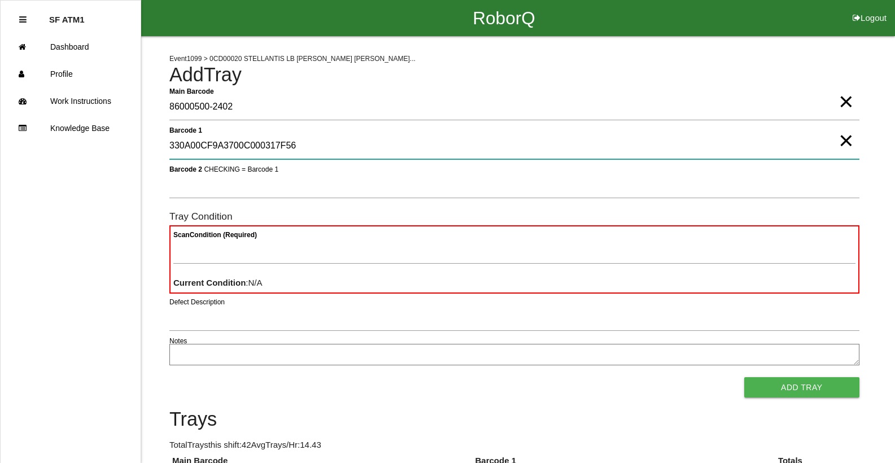
type 1 "330A00CF9A3700C000317F56"
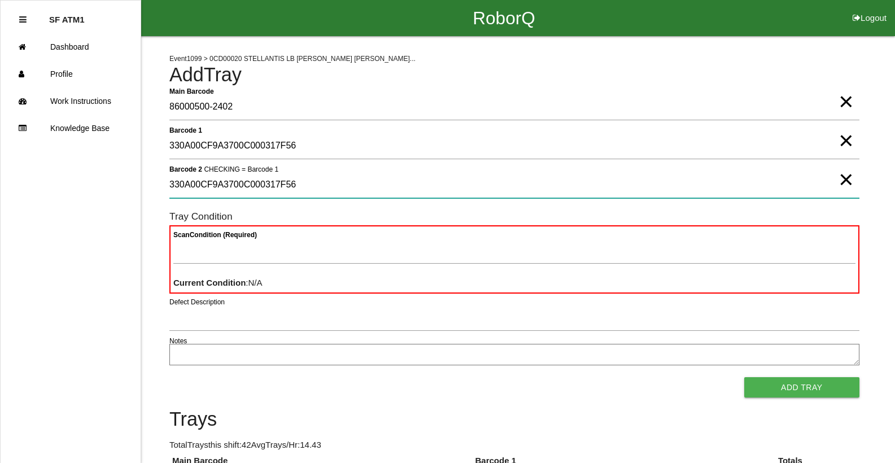
type 2 "330A00CF9A3700C000317F56"
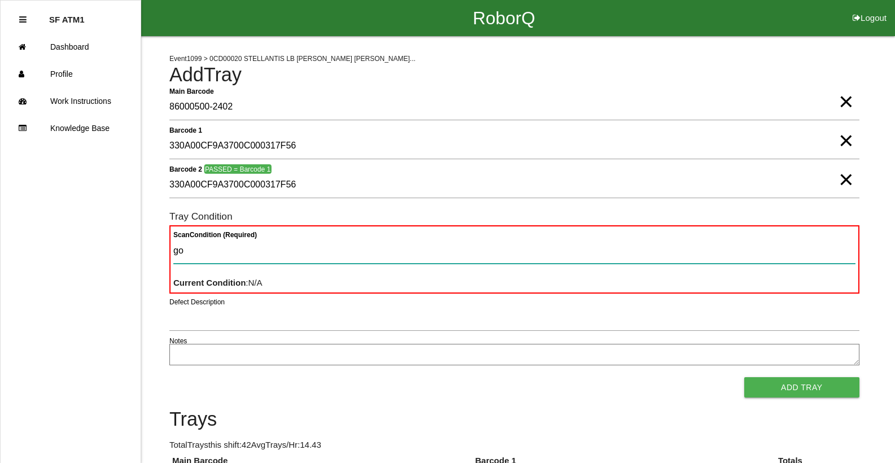
type Condition "goo"
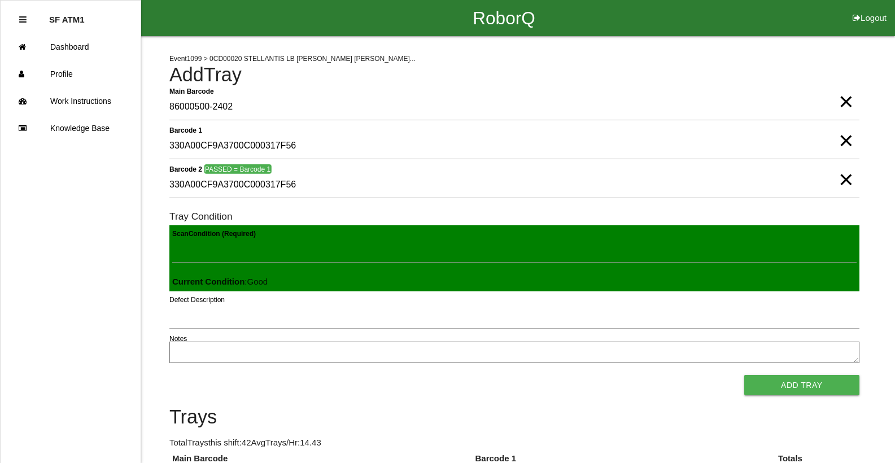
click at [744, 375] on button "Add Tray" at bounding box center [801, 385] width 115 height 20
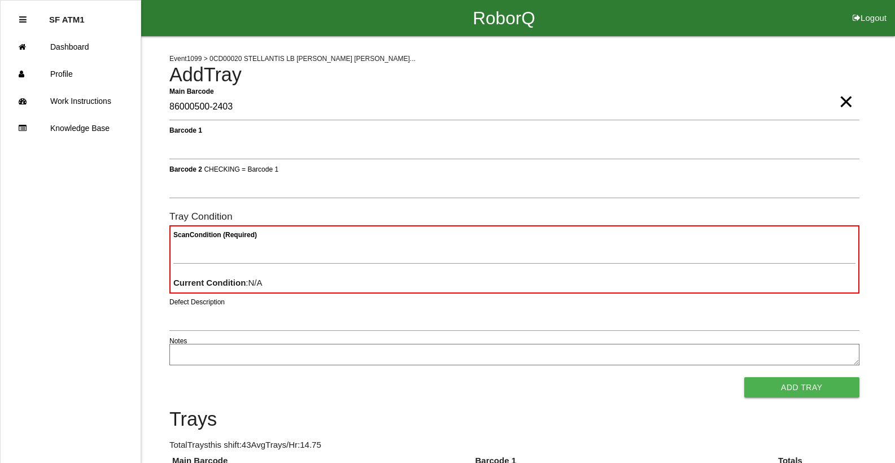
type Barcode "86000500-2403"
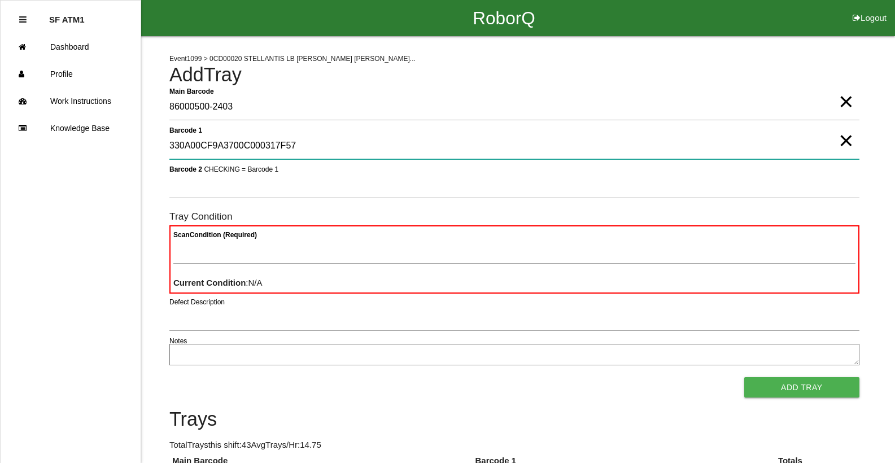
type 1 "330A00CF9A3700C000317F57"
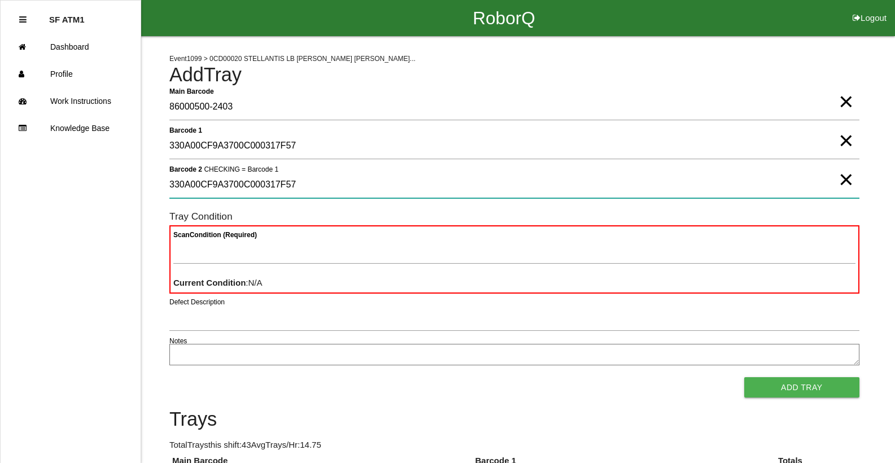
type 2 "330A00CF9A3700C000317F57"
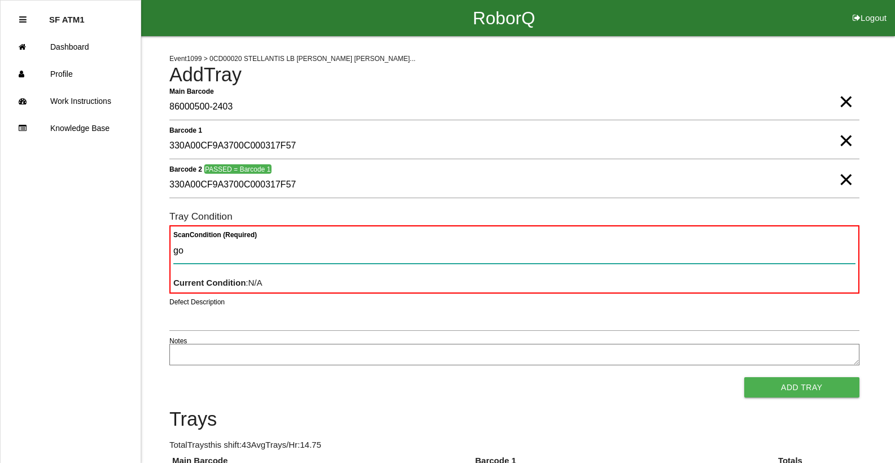
type Condition "goo"
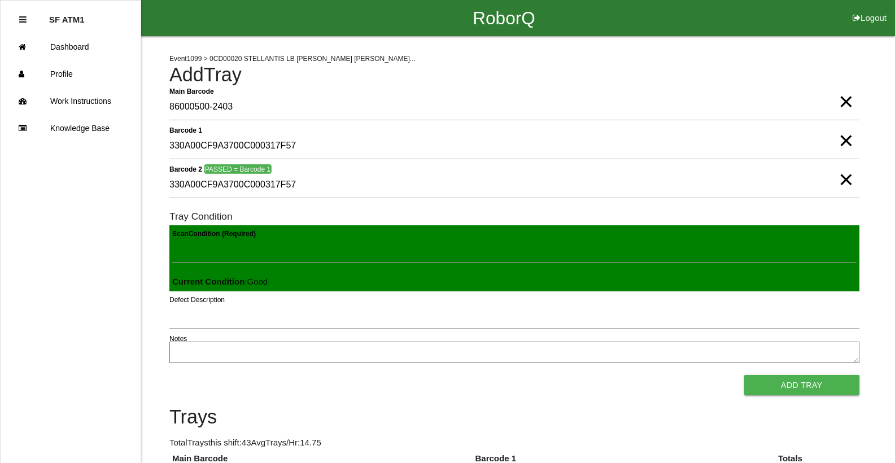
click at [744, 375] on button "Add Tray" at bounding box center [801, 385] width 115 height 20
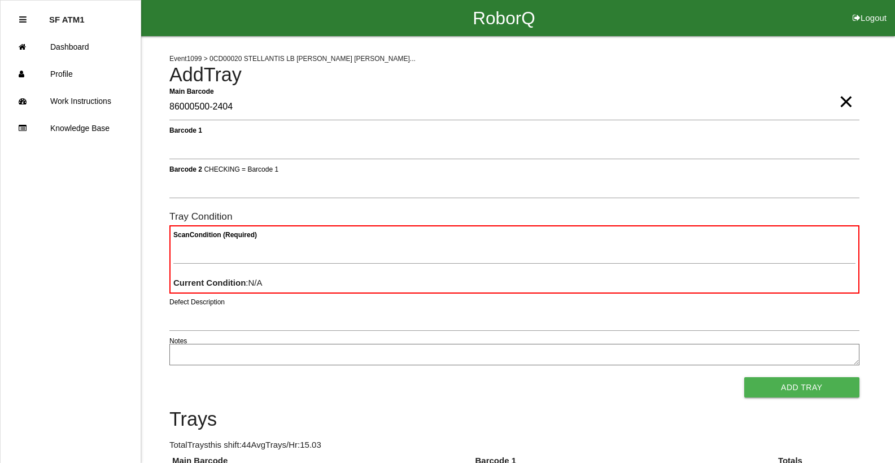
type Barcode "86000500-2404"
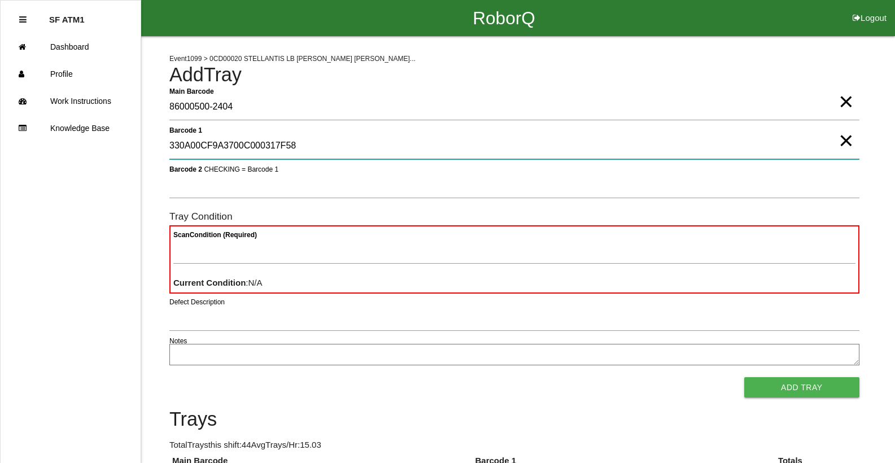
type 1 "330A00CF9A3700C000317F58"
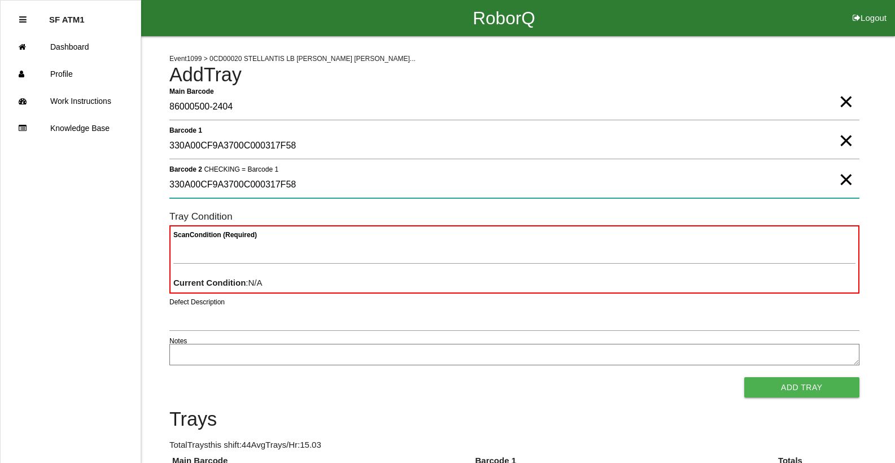
type 2 "330A00CF9A3700C000317F58"
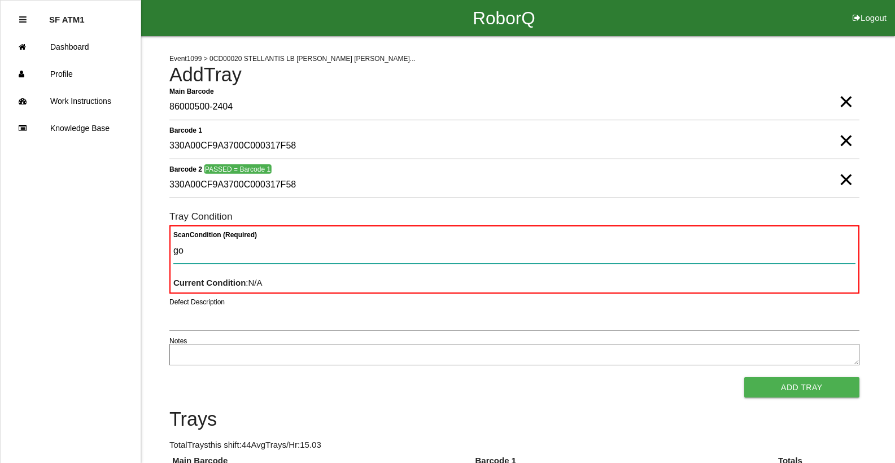
type Condition "goo"
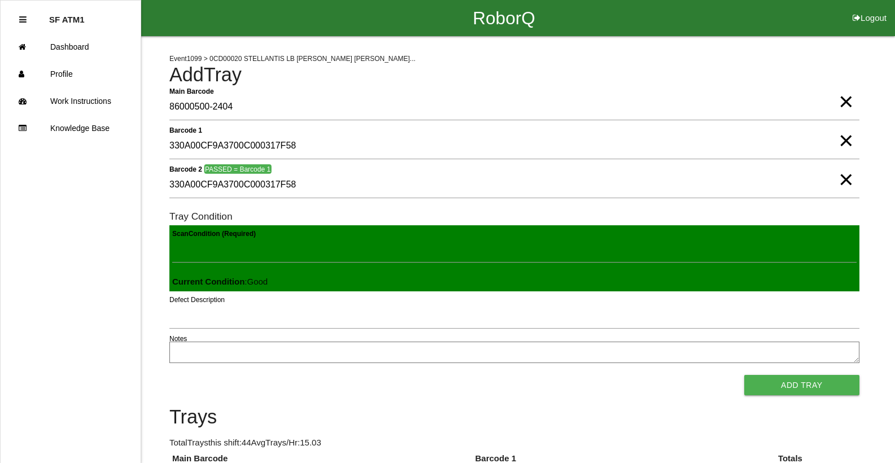
click at [744, 375] on button "Add Tray" at bounding box center [801, 385] width 115 height 20
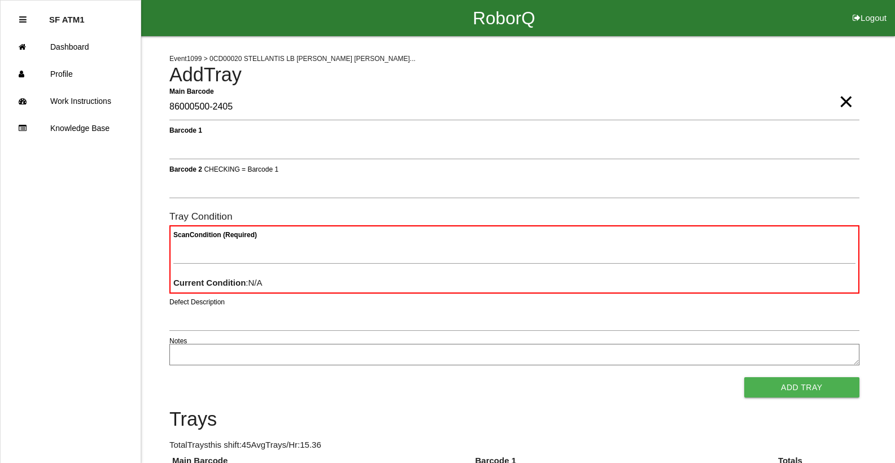
type Barcode "86000500-2405"
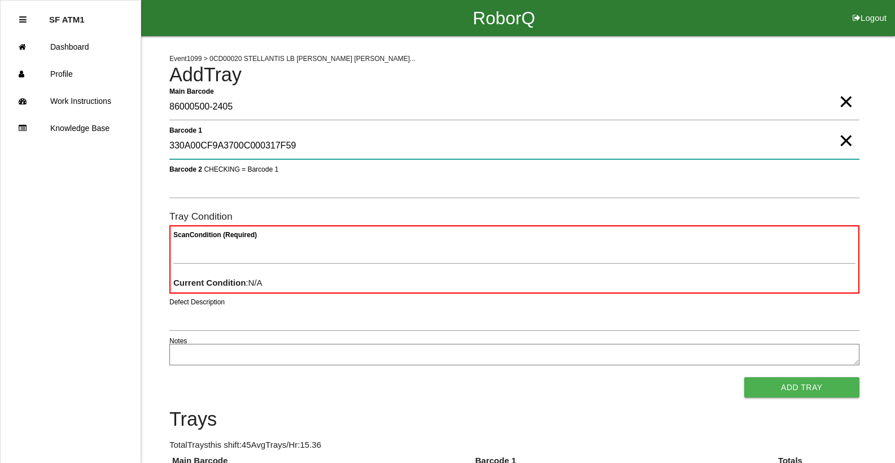
type 1 "330A00CF9A3700C000317F59"
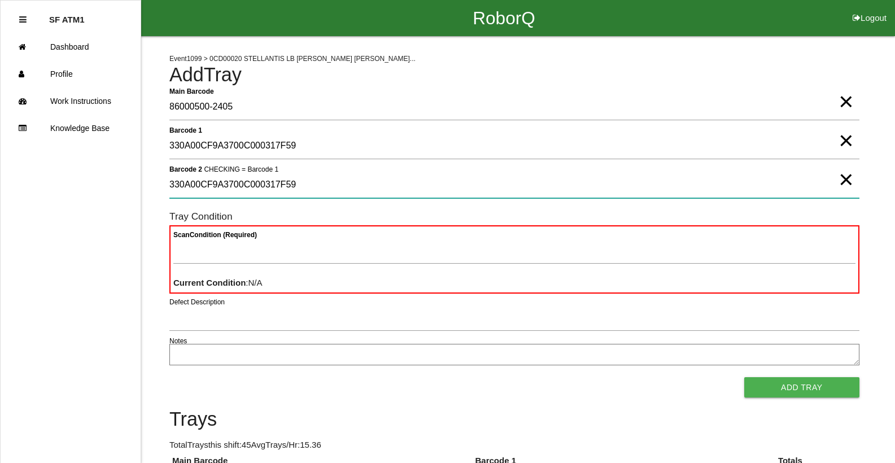
type 2 "330A00CF9A3700C000317F59"
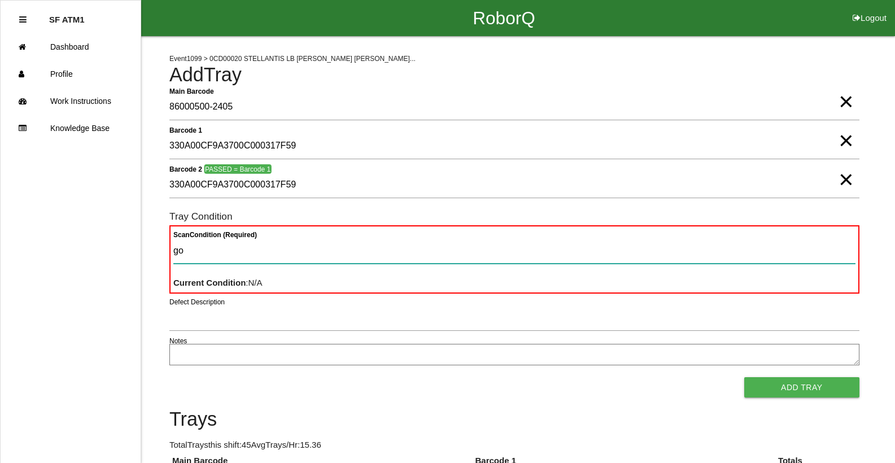
type Condition "goo"
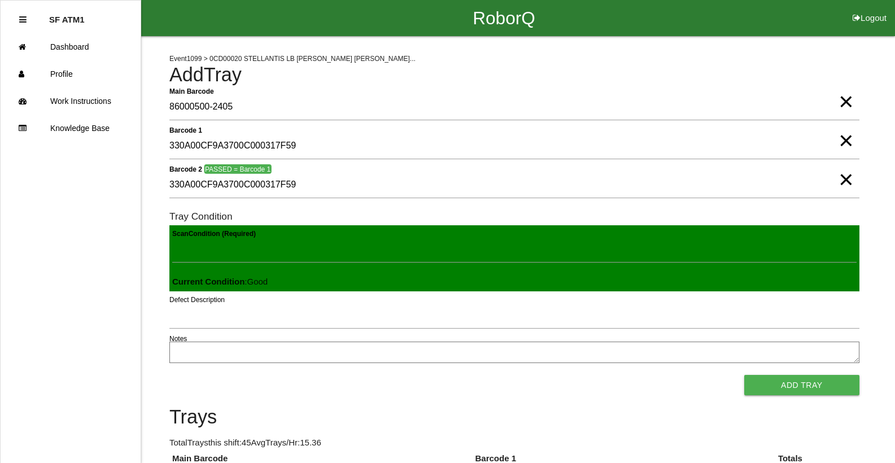
click at [744, 375] on button "Add Tray" at bounding box center [801, 385] width 115 height 20
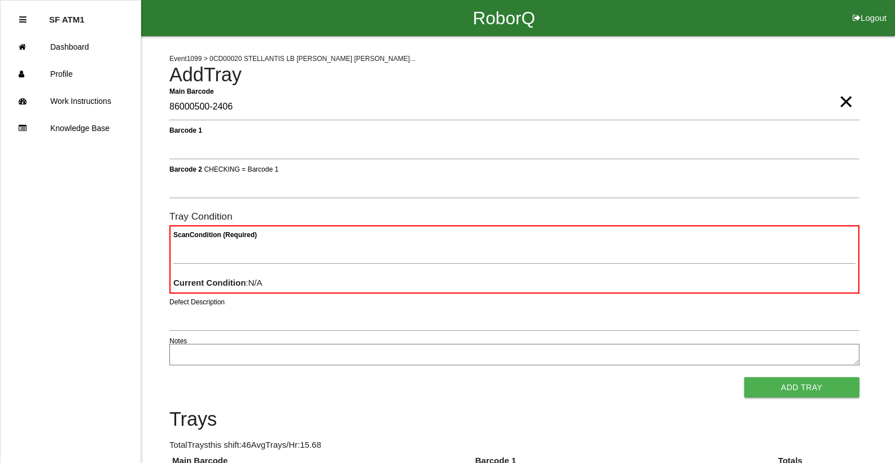
type Barcode "86000500-2406"
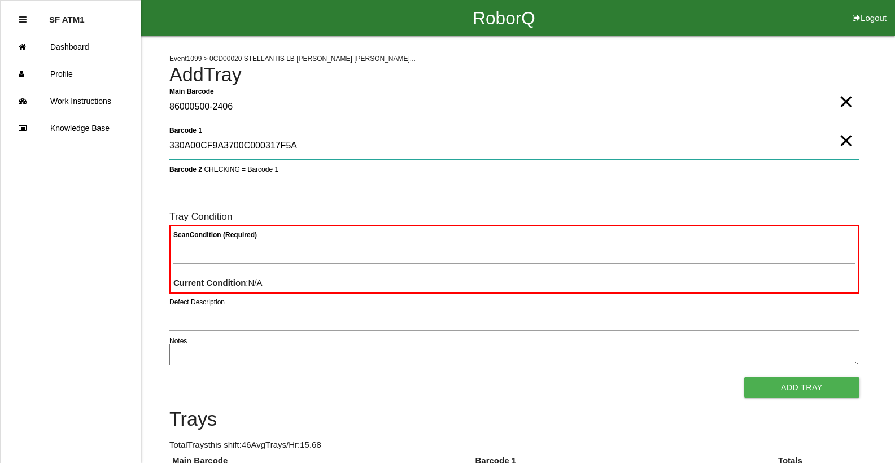
type 1 "330A00CF9A3700C000317F5A"
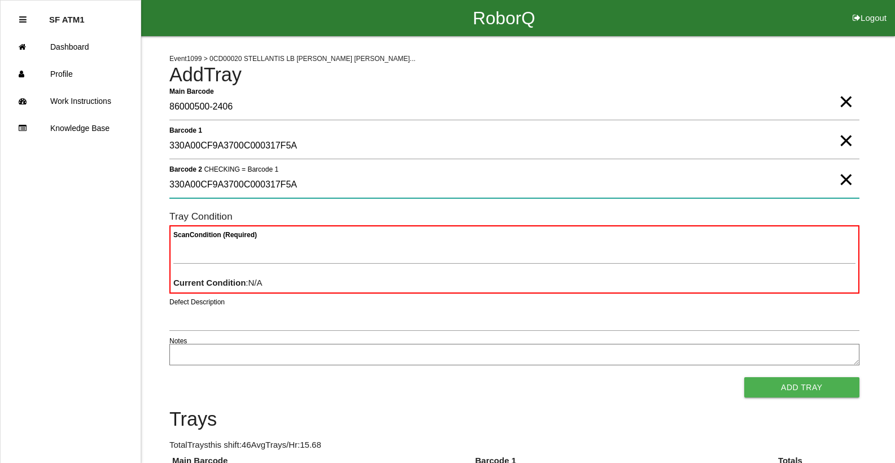
type 2 "330A00CF9A3700C000317F5A"
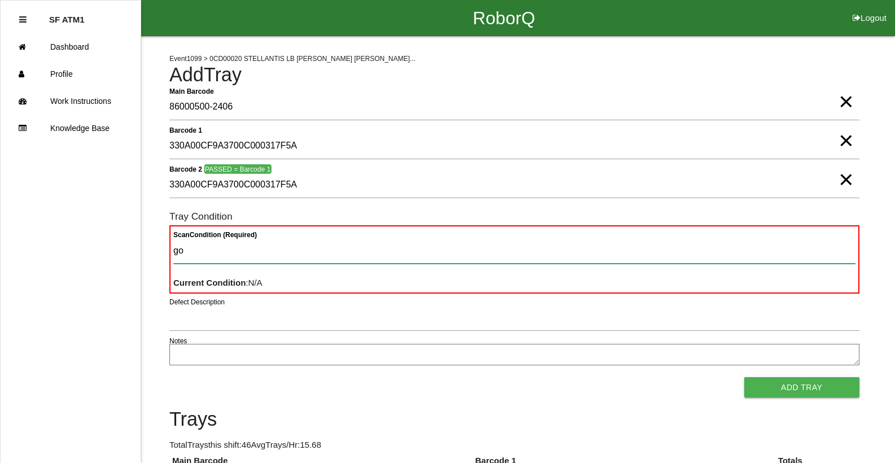
type Condition "goo"
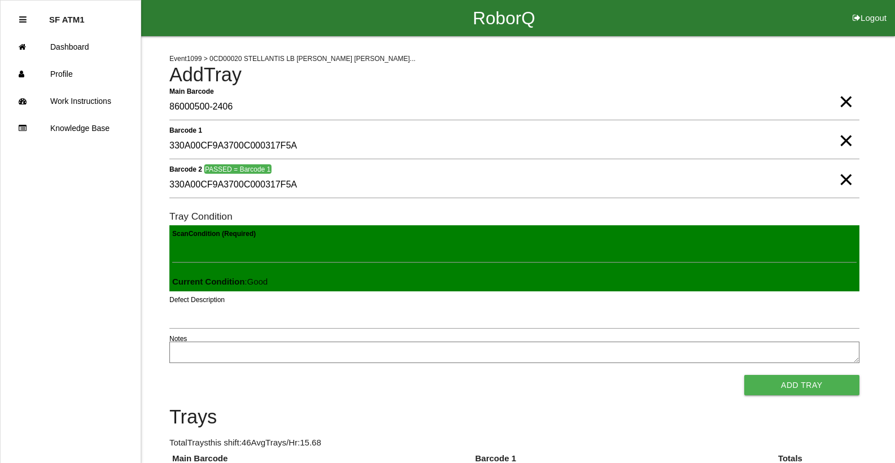
click at [744, 375] on button "Add Tray" at bounding box center [801, 385] width 115 height 20
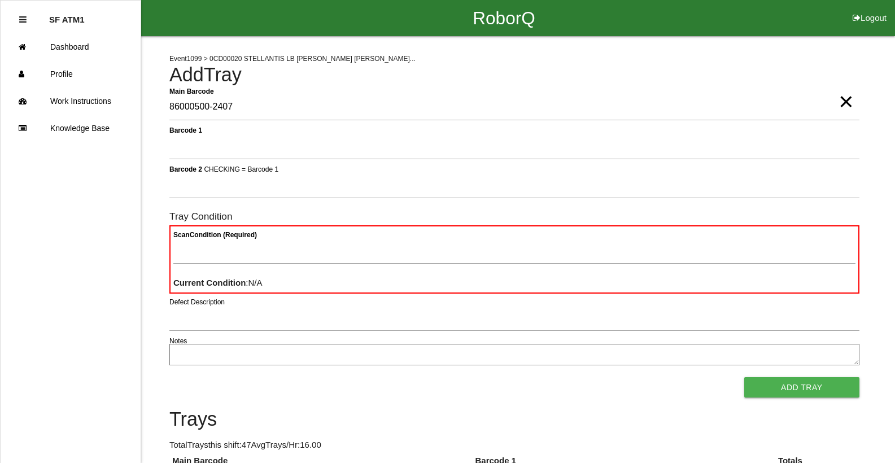
type Barcode "86000500-2407"
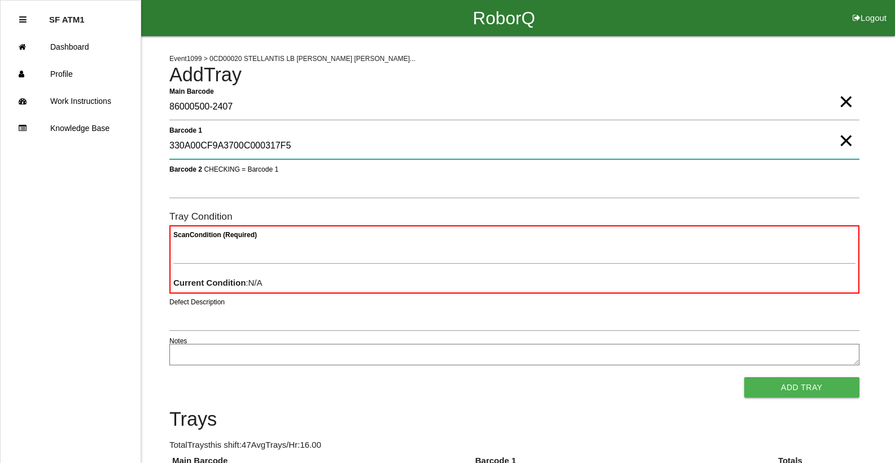
type 1 "330A00CF9A3700C000317F5B"
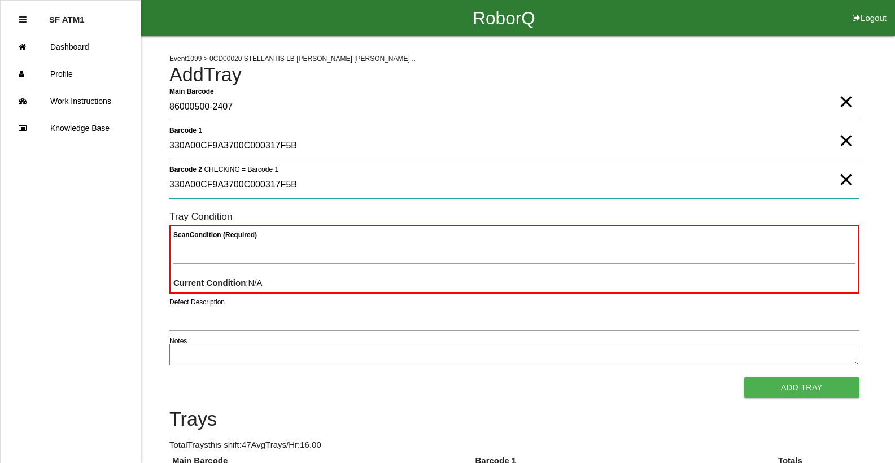
type 2 "330A00CF9A3700C000317F5B"
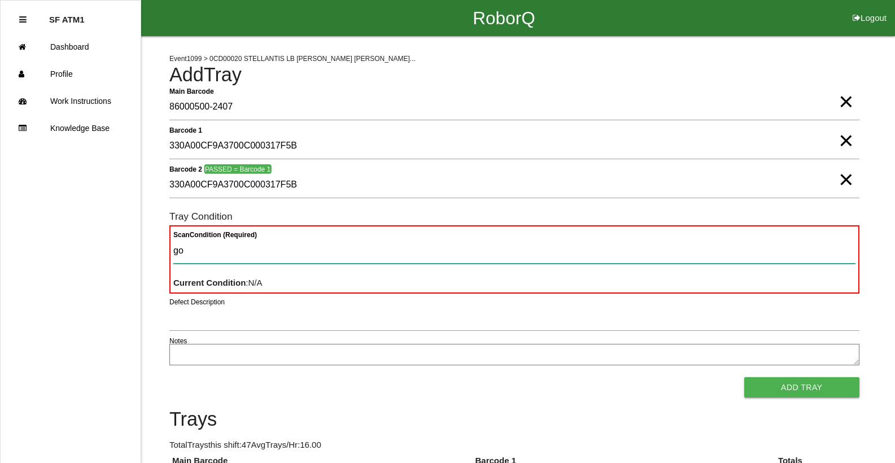
type Condition "goo"
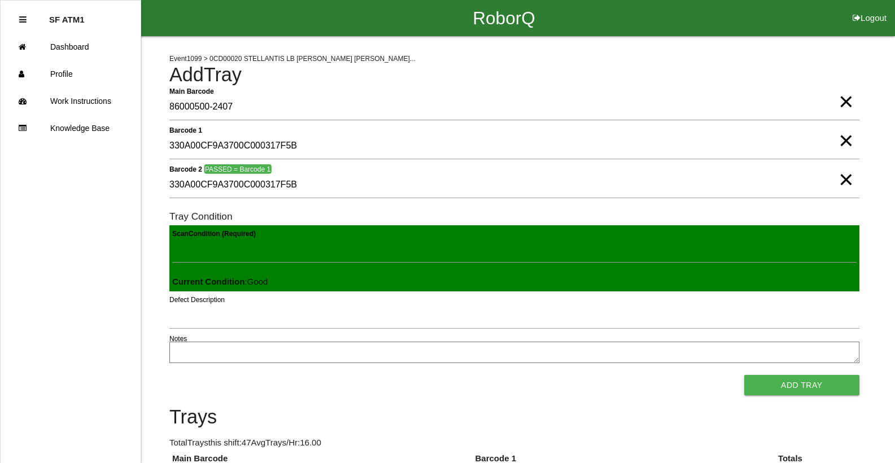
click at [744, 375] on button "Add Tray" at bounding box center [801, 385] width 115 height 20
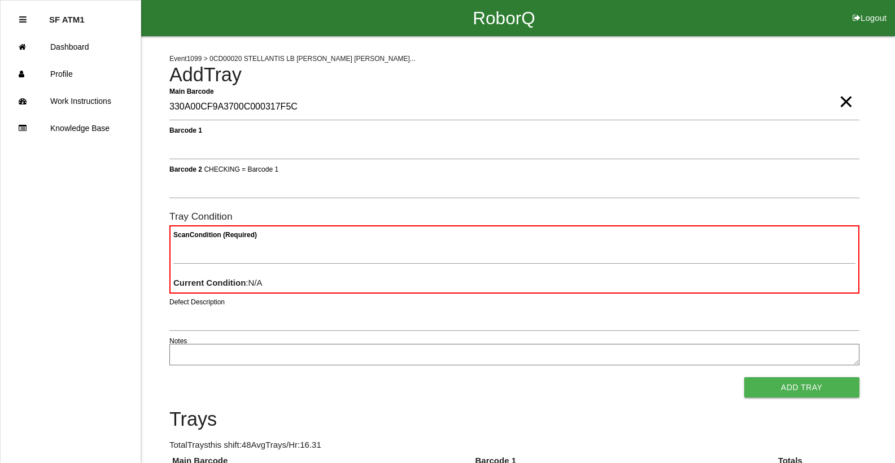
type Barcode "330A00CF9A3700C000317F5C"
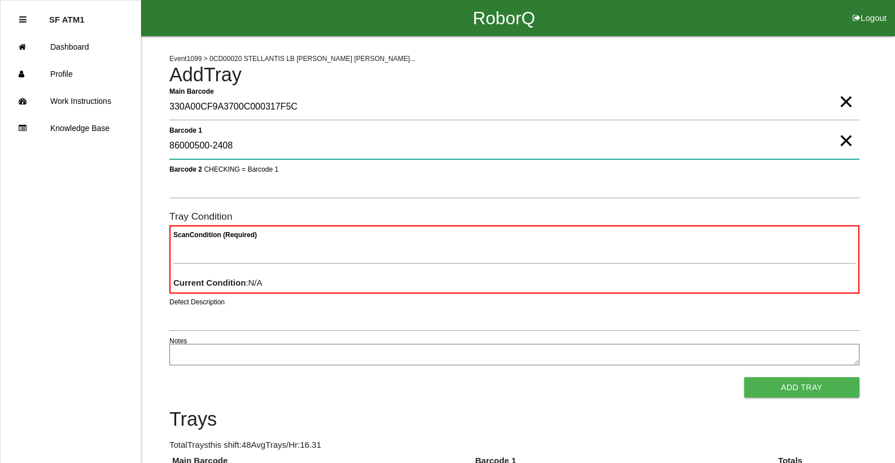
type 1 "86000500-2408"
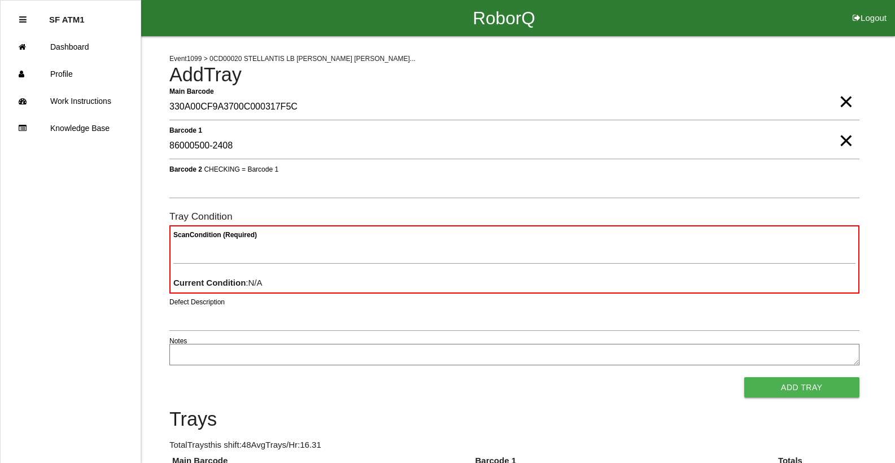
click at [841, 130] on span "×" at bounding box center [846, 129] width 15 height 23
click at [841, 102] on span "×" at bounding box center [846, 90] width 15 height 23
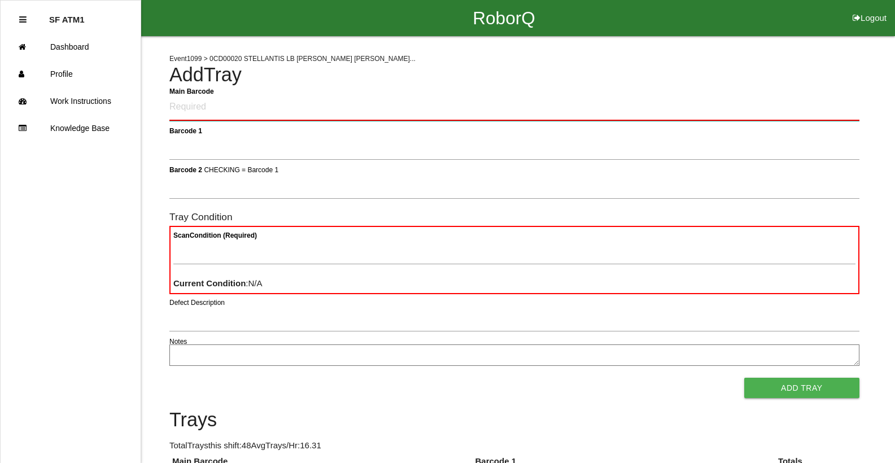
click at [784, 109] on Barcode "Main Barcode" at bounding box center [514, 107] width 690 height 27
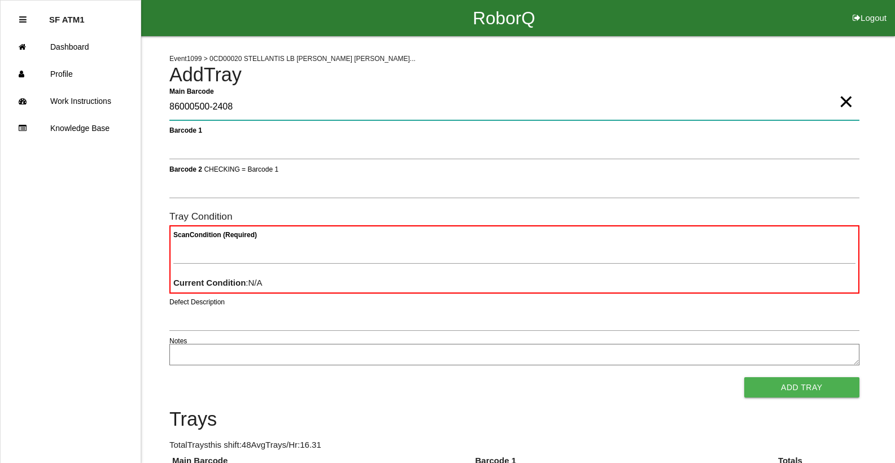
type Barcode "86000500-2408"
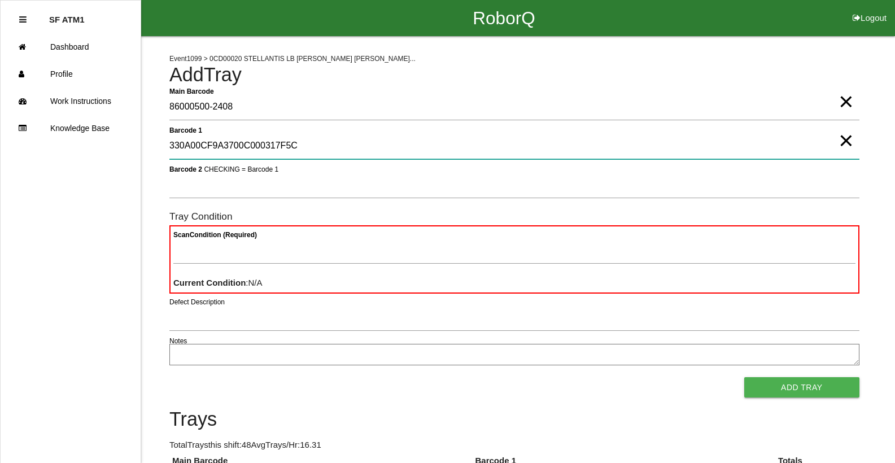
type 1 "330A00CF9A3700C000317F5C"
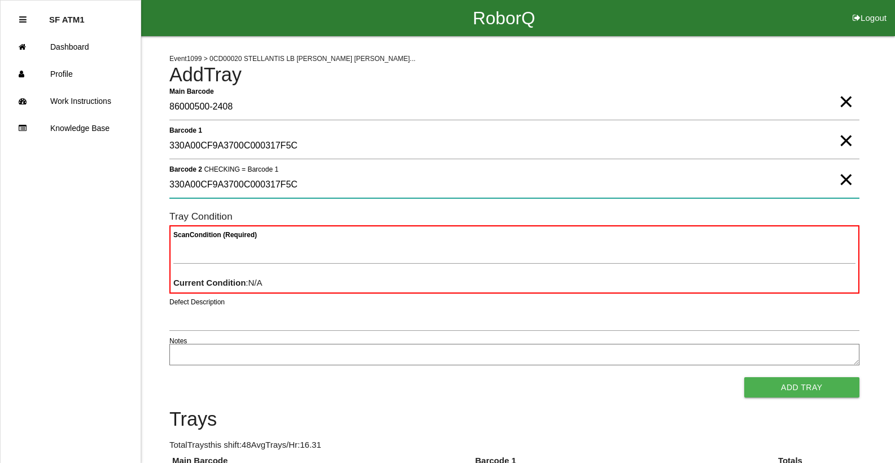
type 2 "330A00CF9A3700C000317F5C"
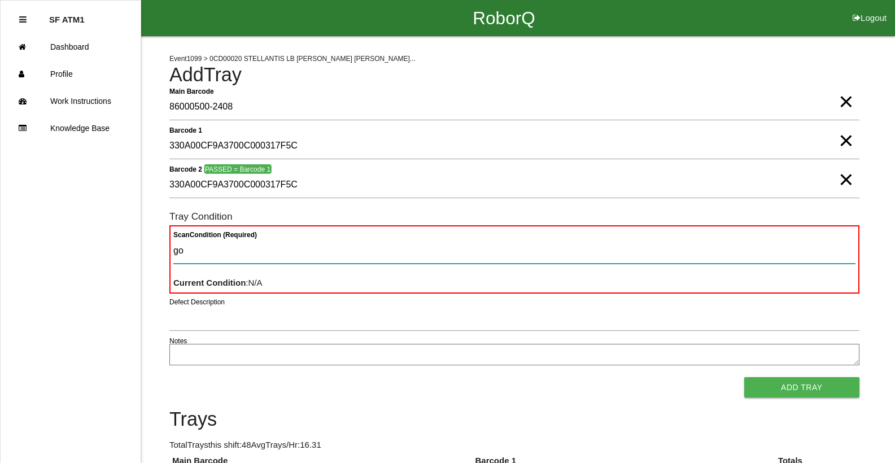
type Condition "goo"
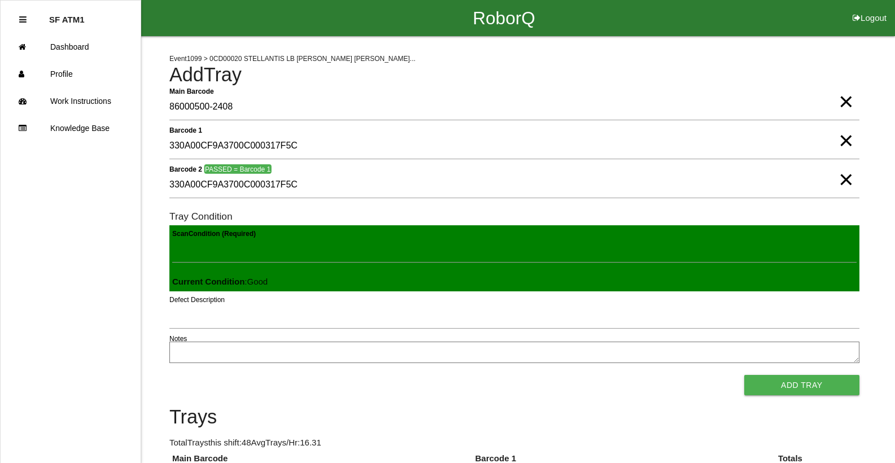
click at [744, 375] on button "Add Tray" at bounding box center [801, 385] width 115 height 20
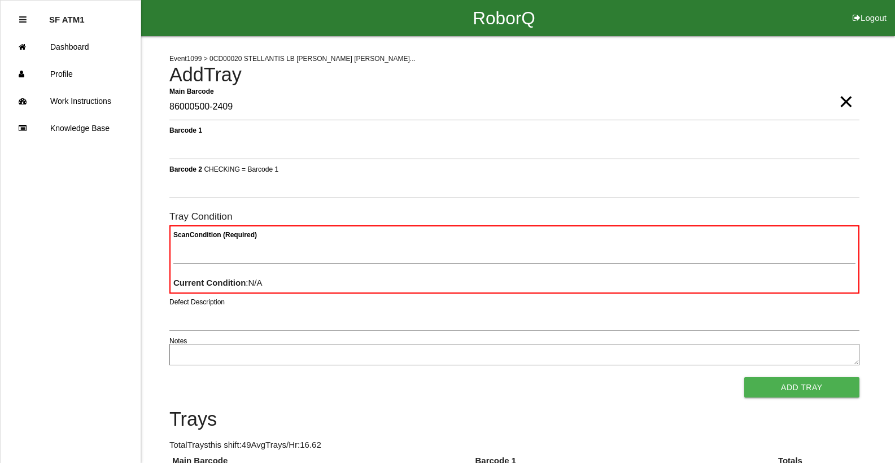
type Barcode "86000500-2409"
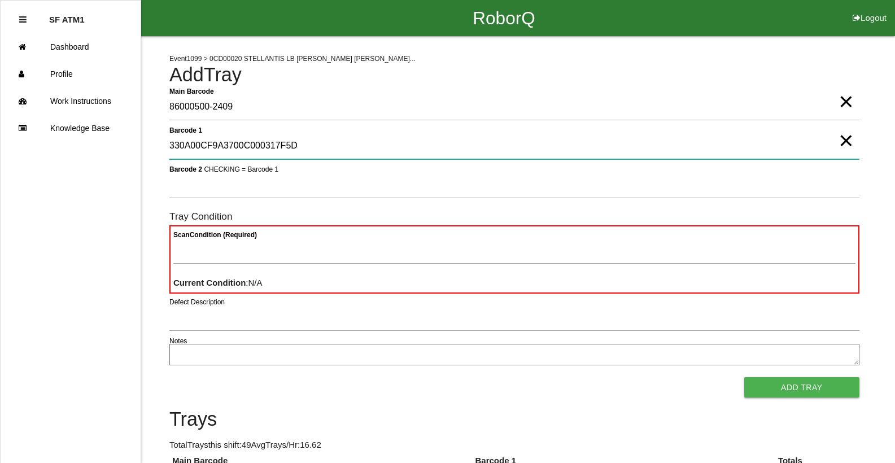
type 1 "330A00CF9A3700C000317F5D"
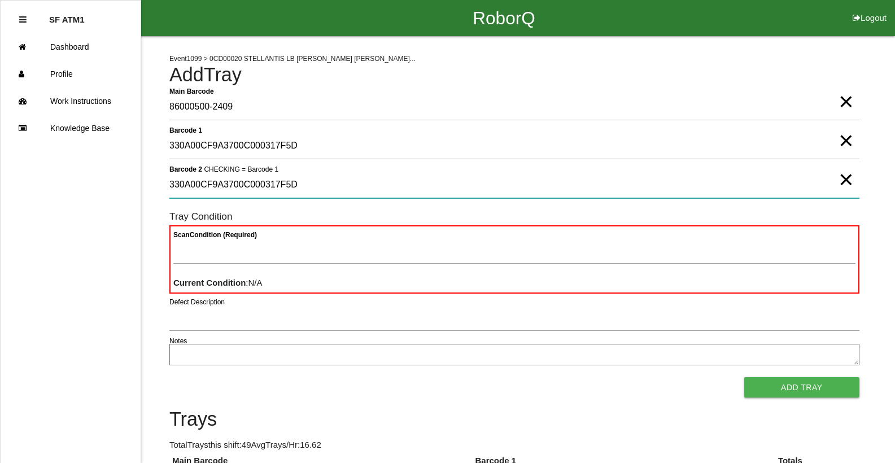
type 2 "330A00CF9A3700C000317F5D"
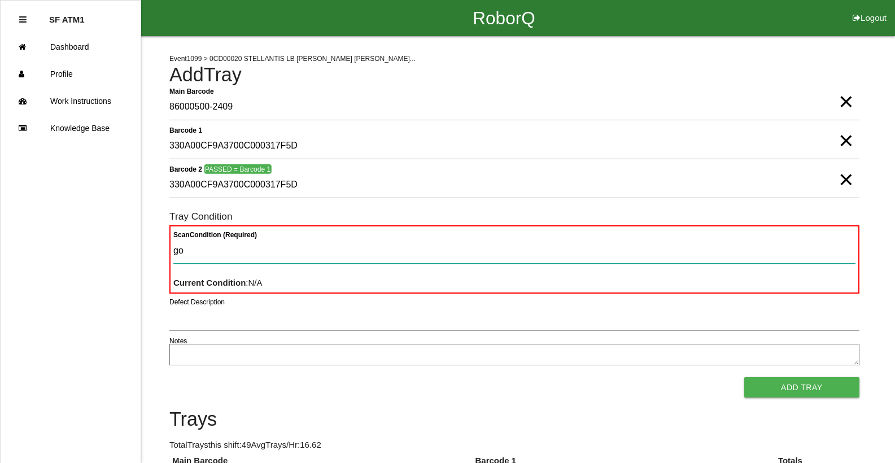
type Condition "goo"
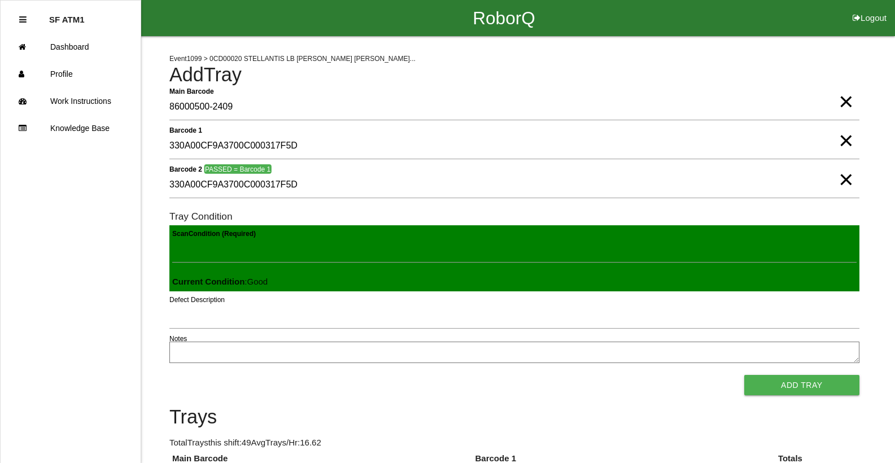
click at [744, 375] on button "Add Tray" at bounding box center [801, 385] width 115 height 20
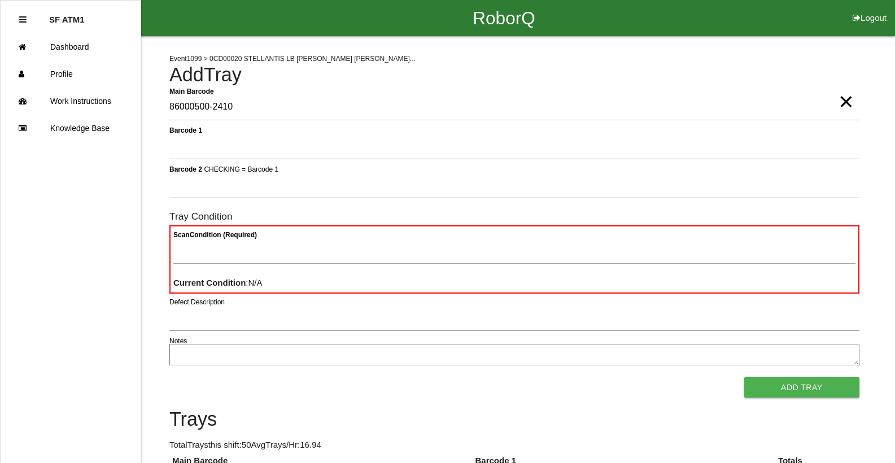
type Barcode "86000500-2410"
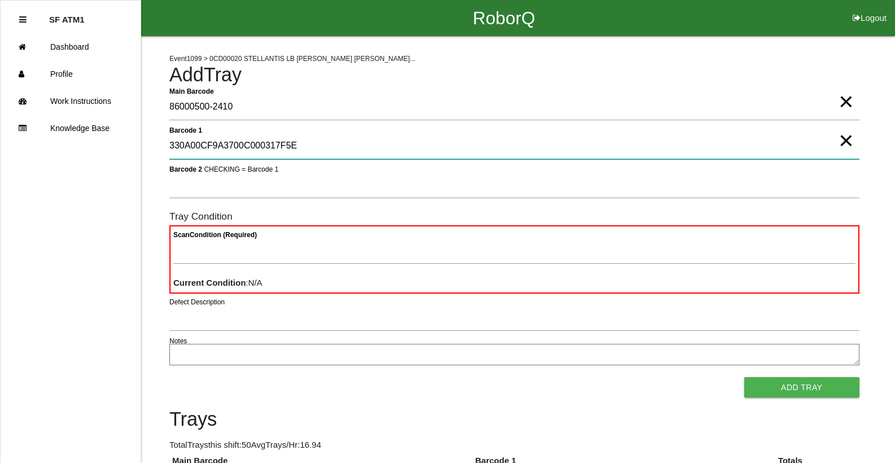
type 1 "330A00CF9A3700C000317F5E"
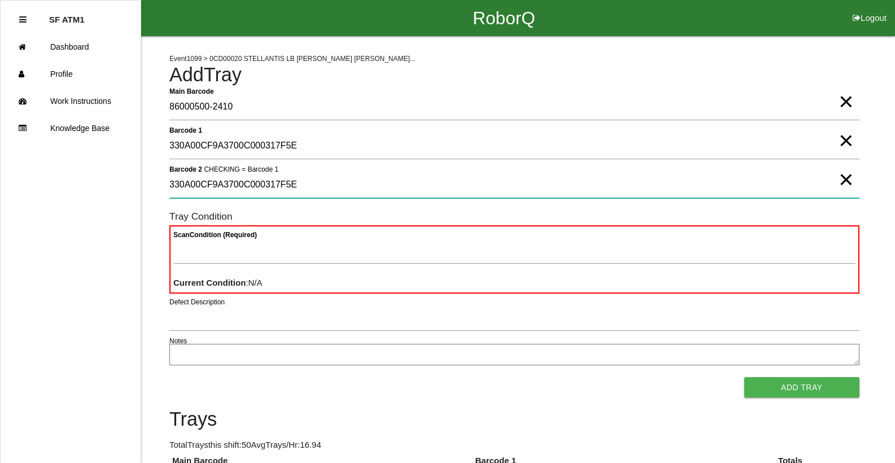
type 2 "330A00CF9A3700C000317F5E"
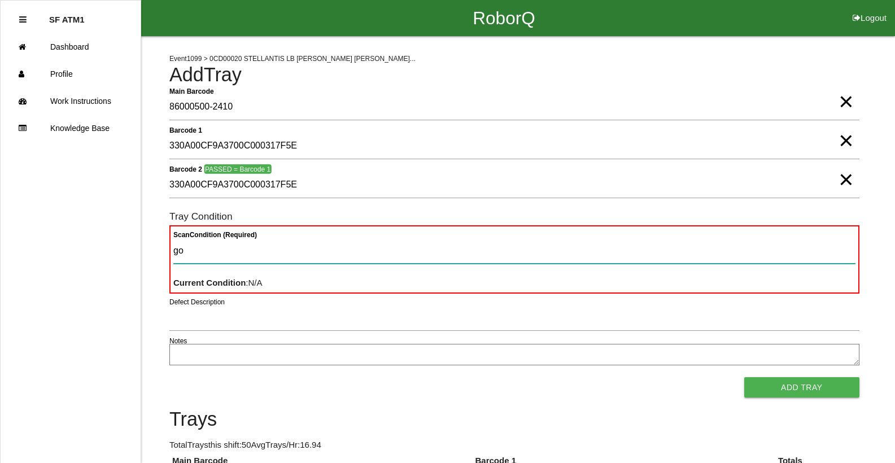
type Condition "goo"
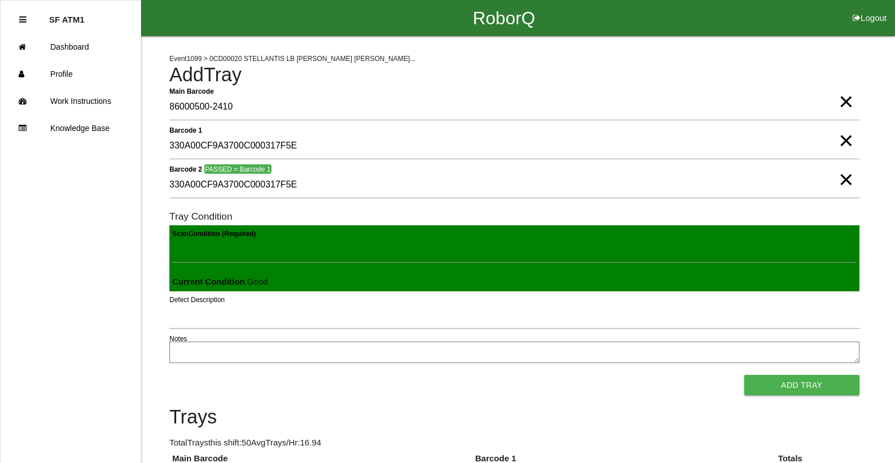
click at [744, 375] on button "Add Tray" at bounding box center [801, 385] width 115 height 20
